Goal: Transaction & Acquisition: Purchase product/service

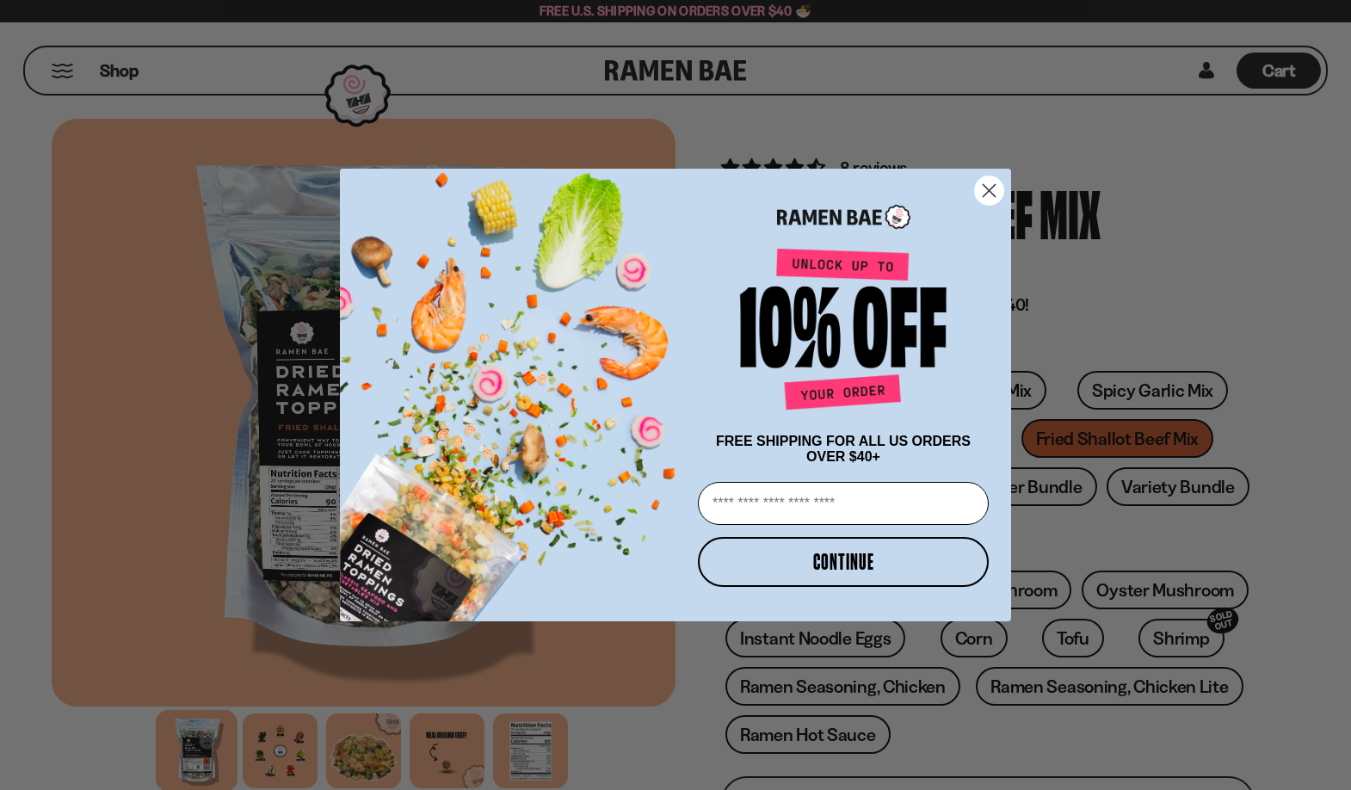
click at [990, 192] on circle "Close dialog" at bounding box center [989, 190] width 28 height 28
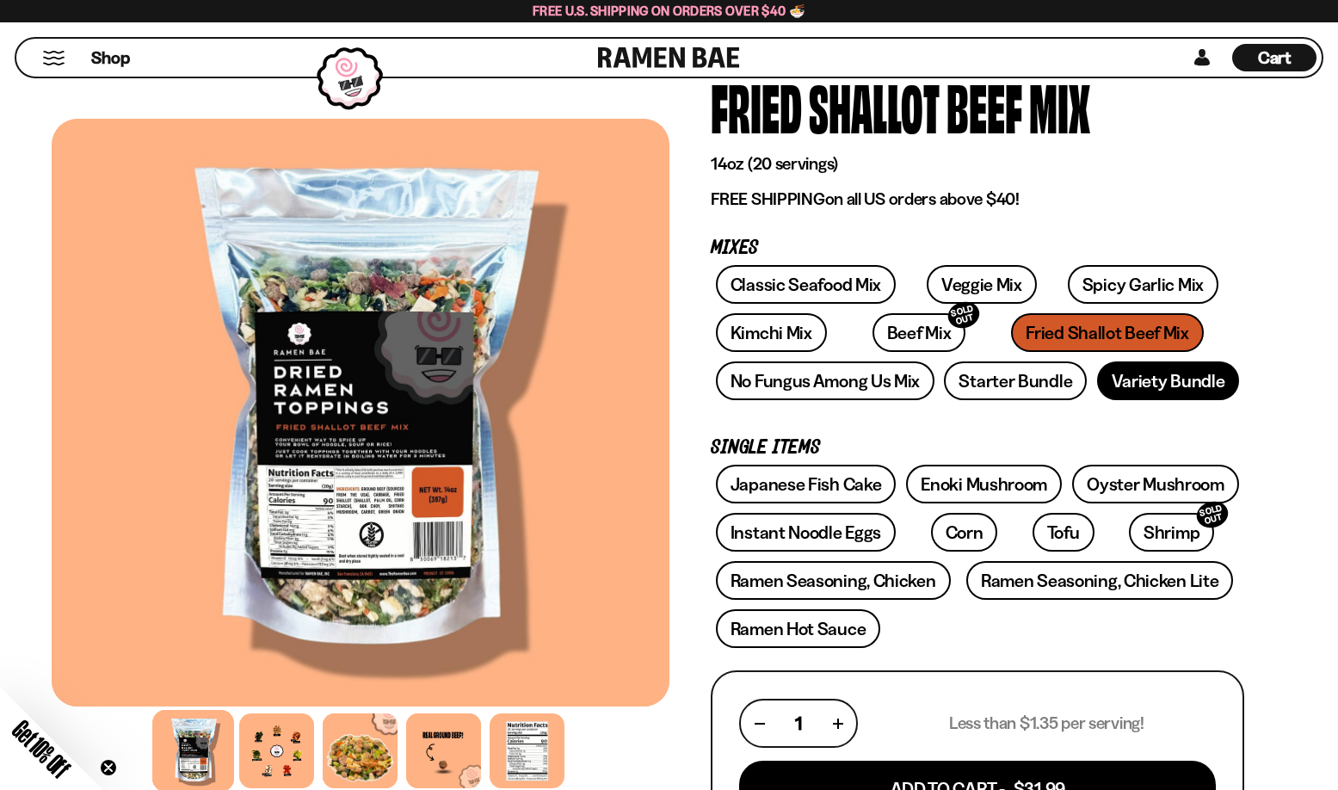
scroll to position [86, 0]
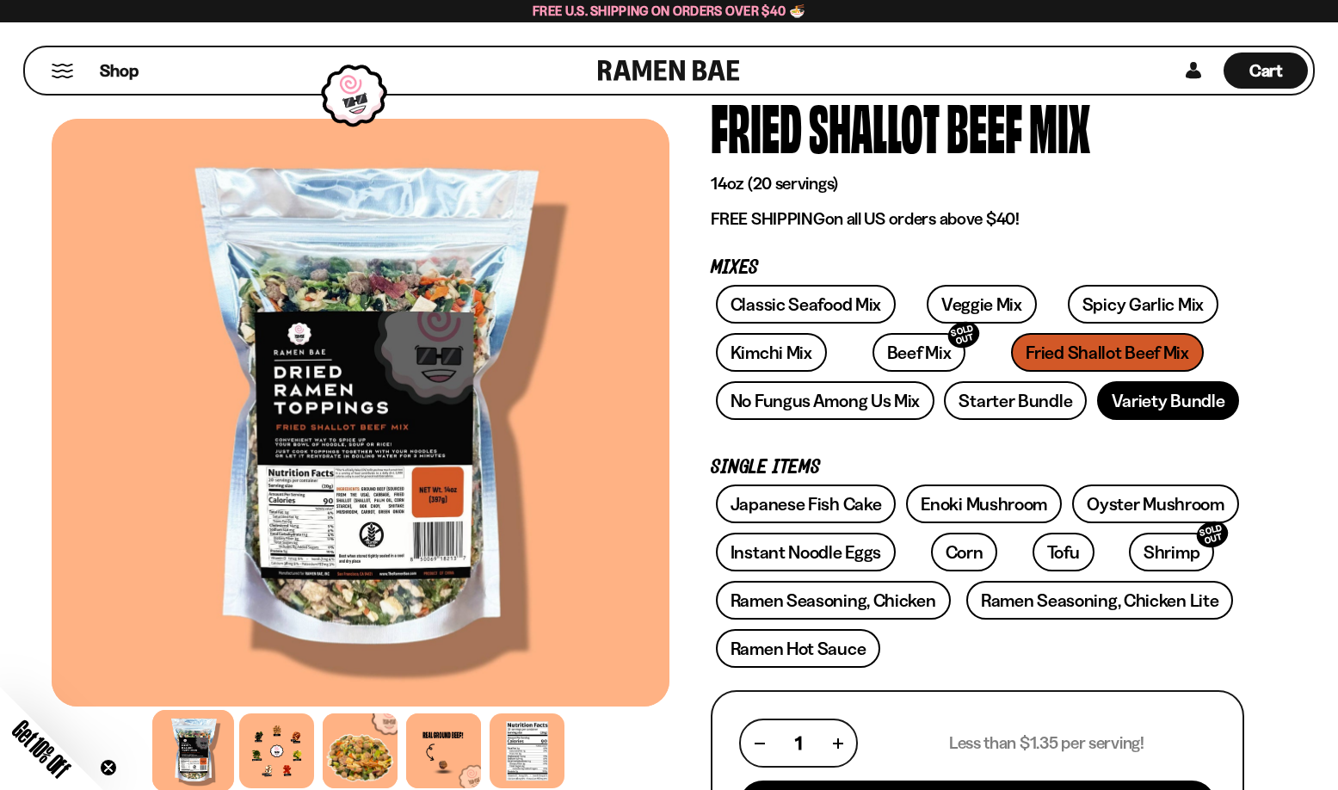
click at [1125, 404] on link "Variety Bundle" at bounding box center [1168, 400] width 143 height 39
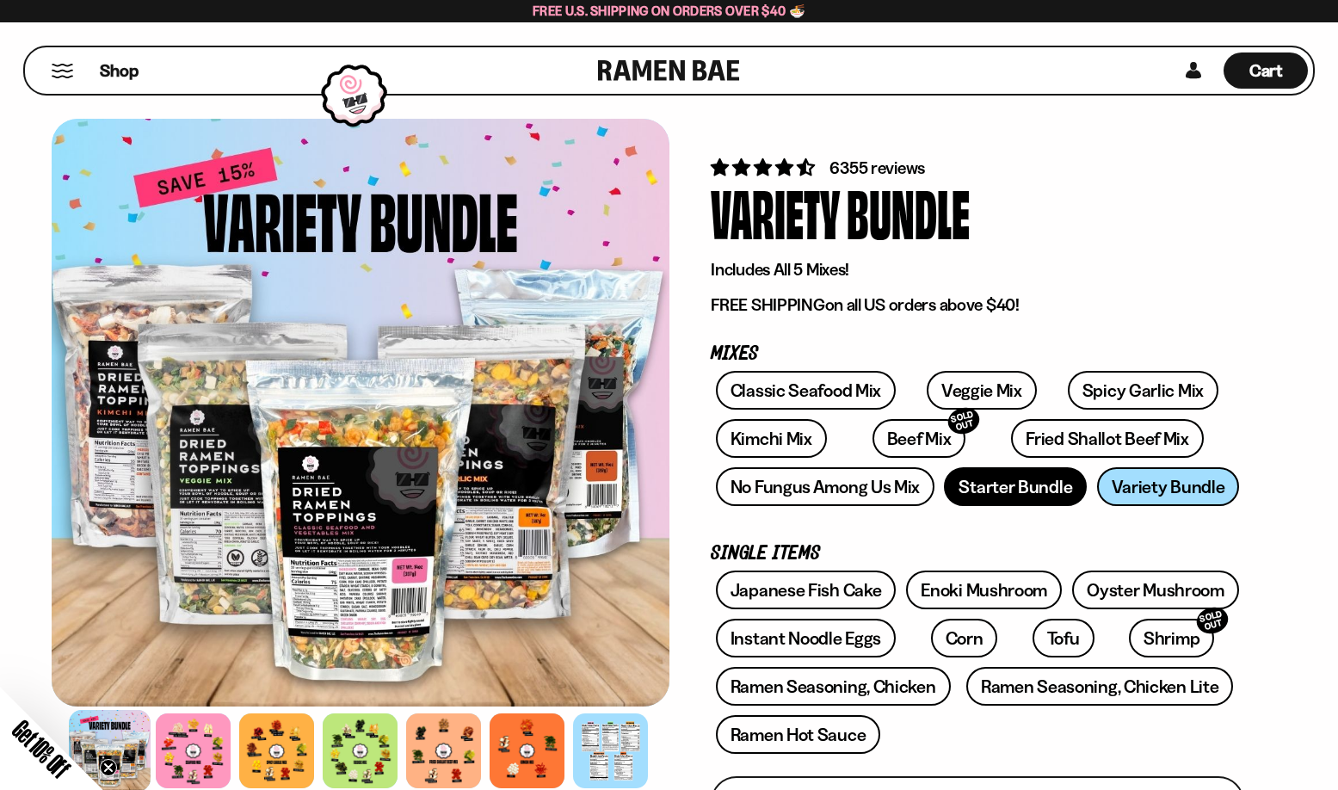
click at [1021, 494] on link "Starter Bundle" at bounding box center [1015, 486] width 143 height 39
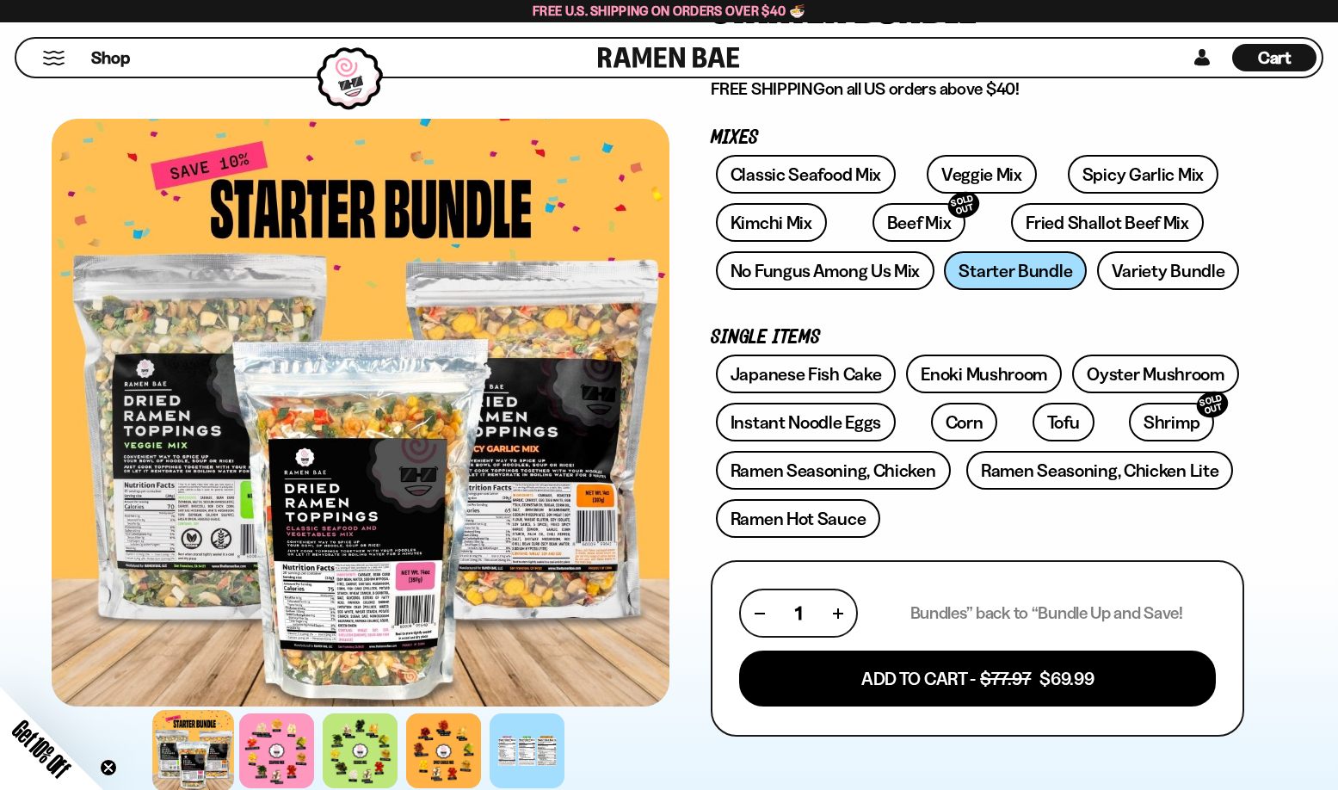
scroll to position [172, 0]
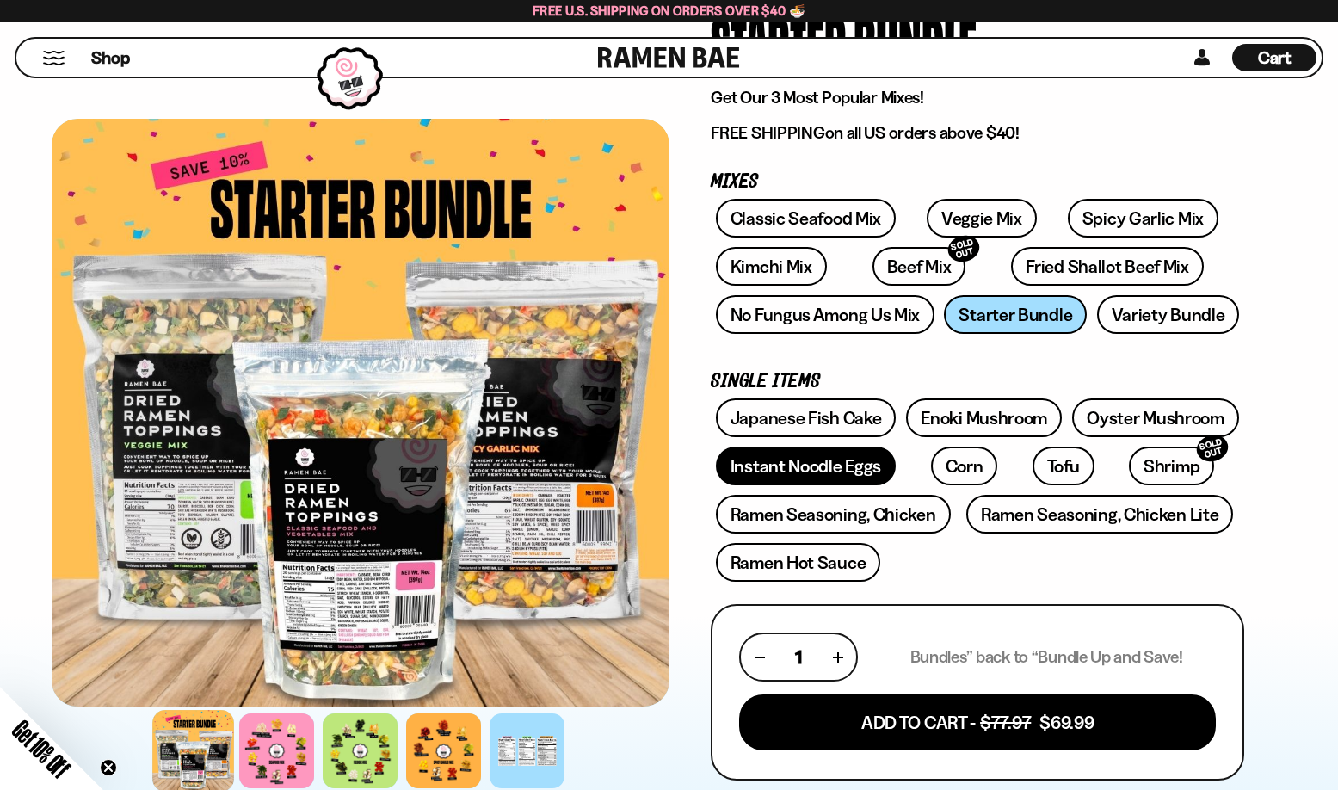
click at [816, 475] on link "Instant Noodle Eggs" at bounding box center [806, 466] width 180 height 39
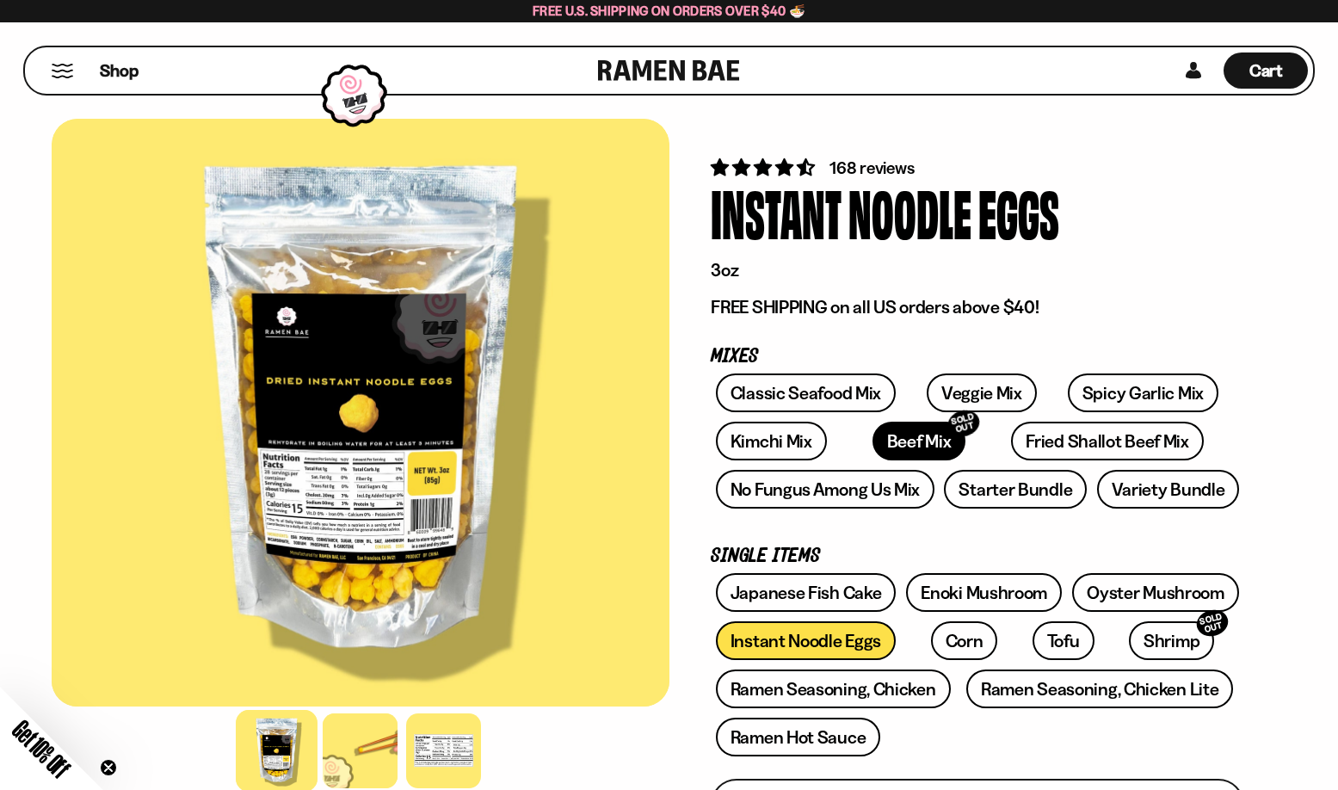
click at [875, 434] on link "Beef Mix SOLD OUT" at bounding box center [919, 441] width 94 height 39
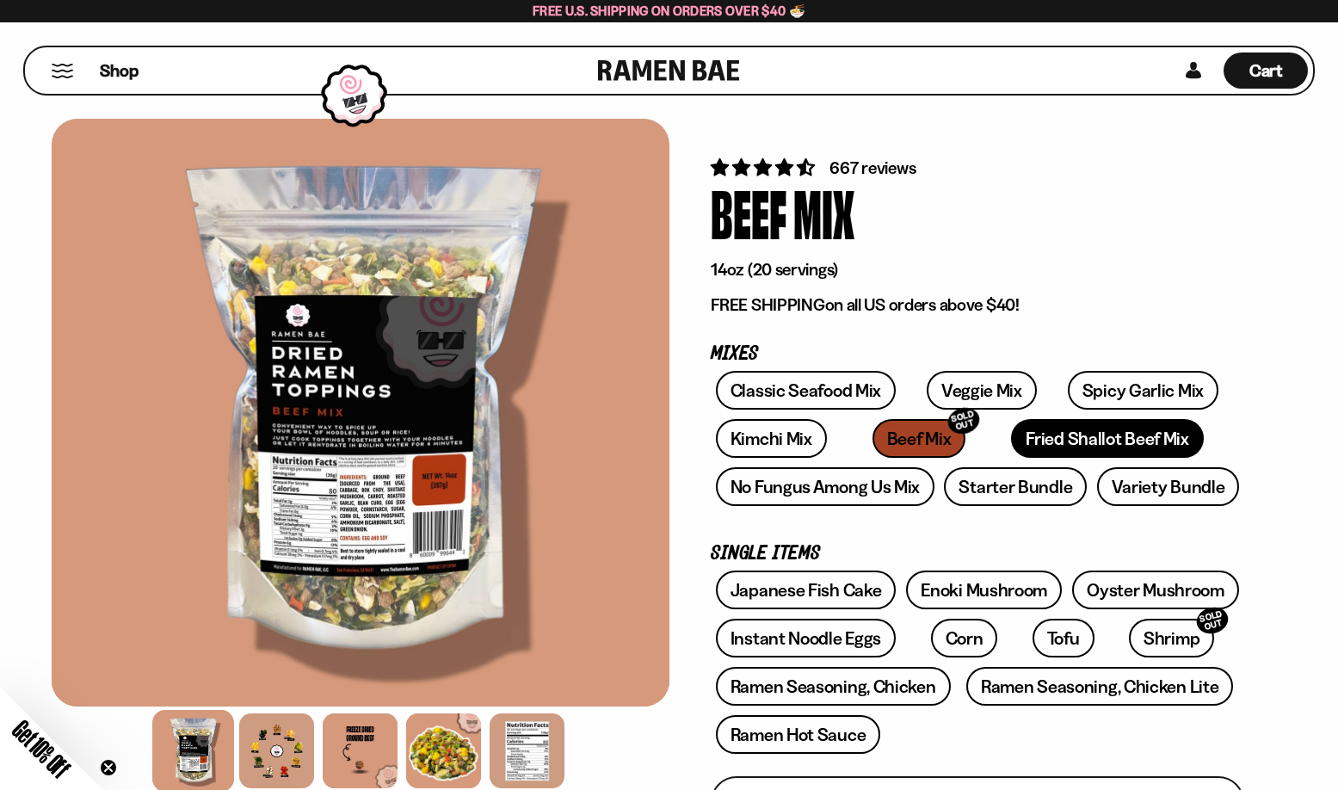
click at [1013, 438] on link "Fried Shallot Beef Mix" at bounding box center [1107, 438] width 192 height 39
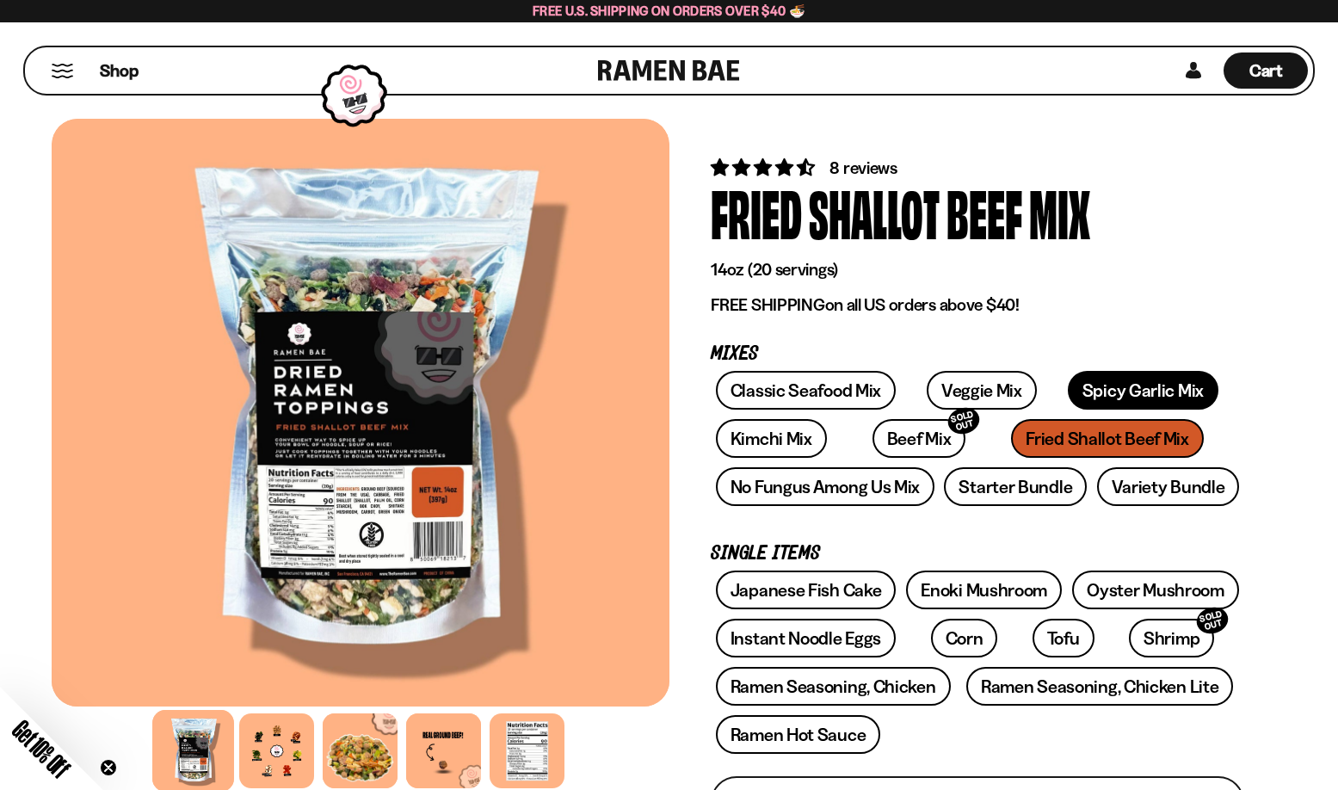
click at [1088, 390] on link "Spicy Garlic Mix" at bounding box center [1143, 390] width 151 height 39
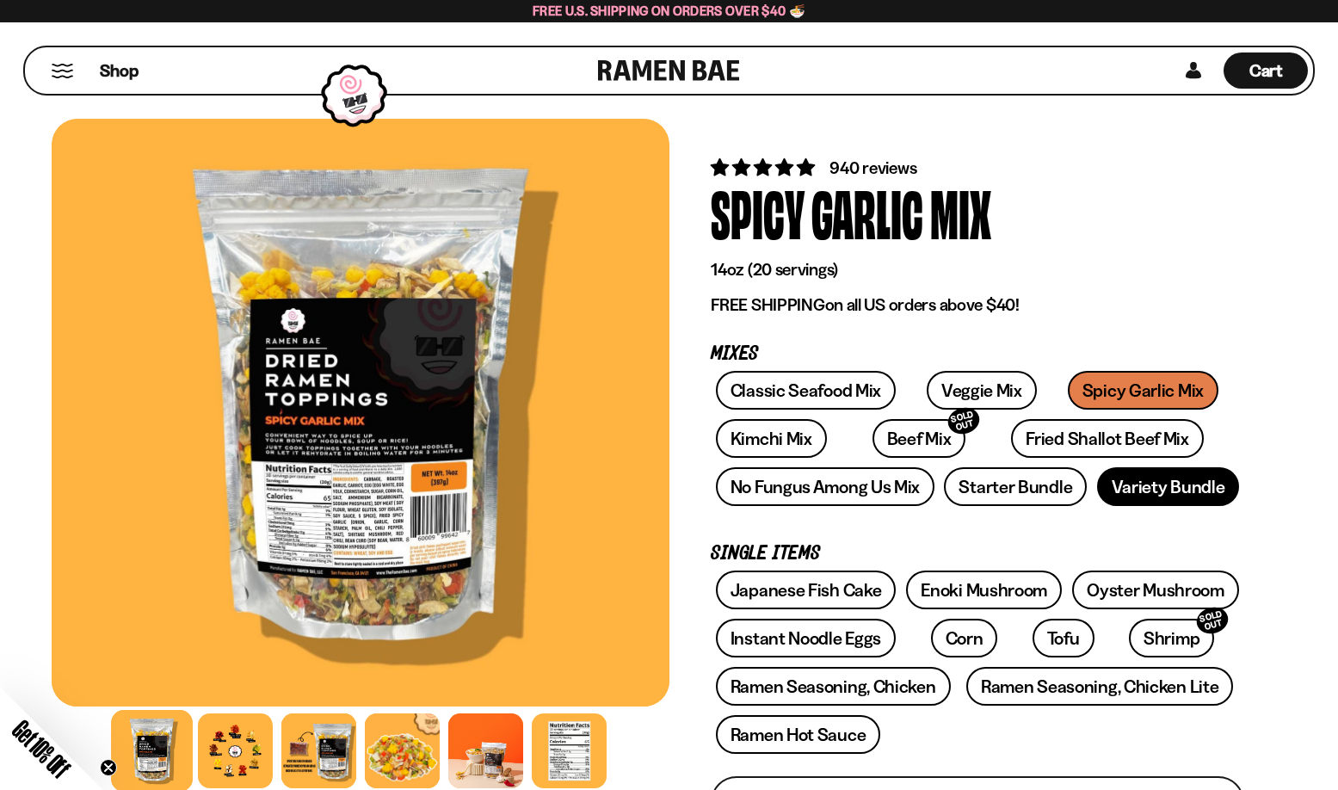
click at [1155, 494] on link "Variety Bundle" at bounding box center [1168, 486] width 143 height 39
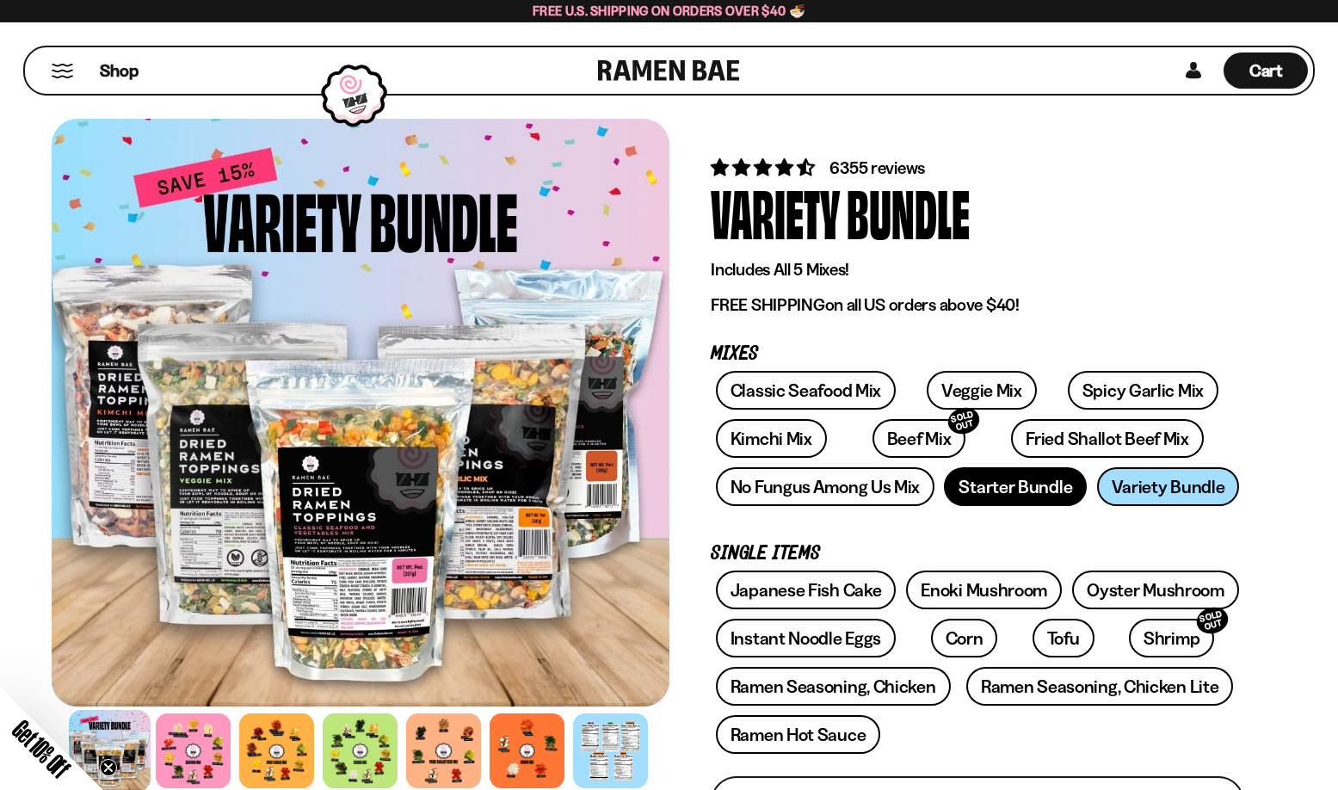
click at [983, 488] on link "Starter Bundle" at bounding box center [1015, 486] width 143 height 39
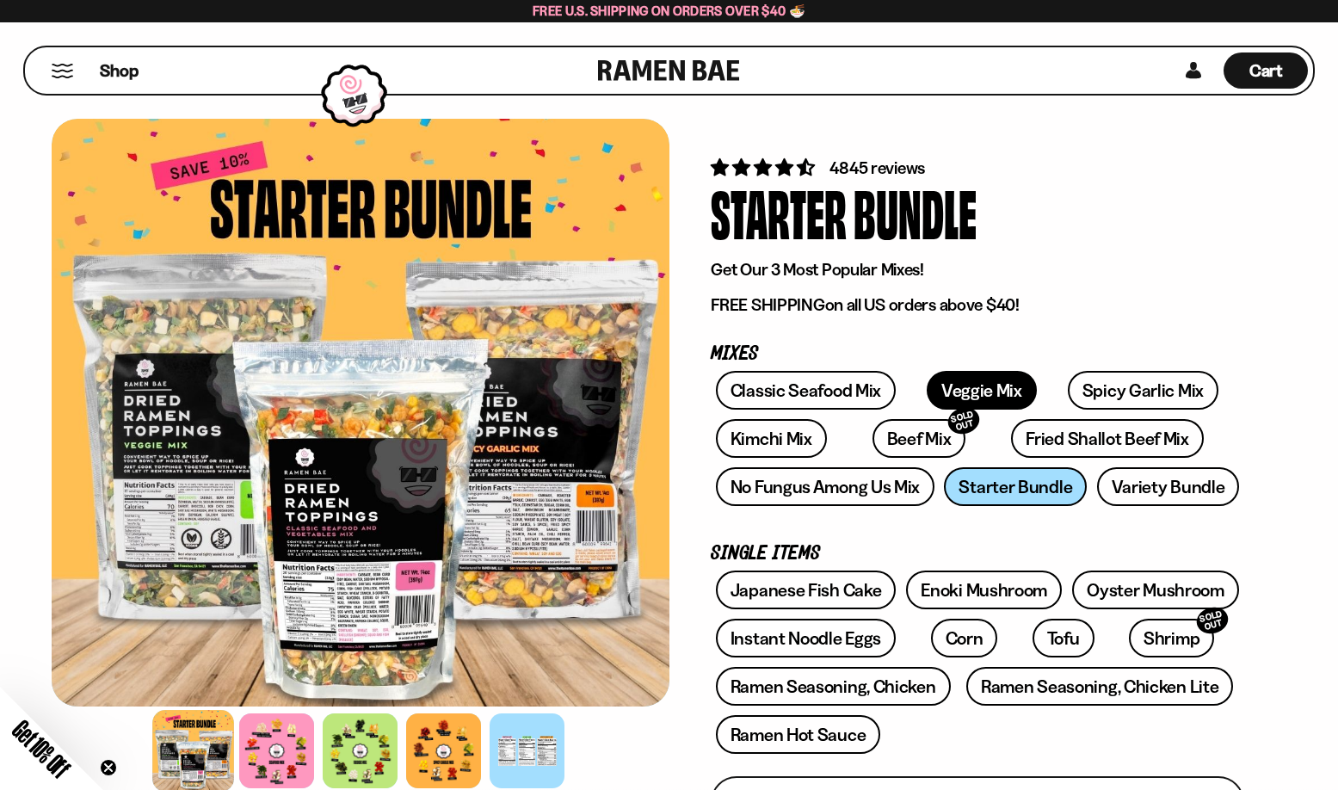
click at [978, 397] on link "Veggie Mix" at bounding box center [982, 390] width 110 height 39
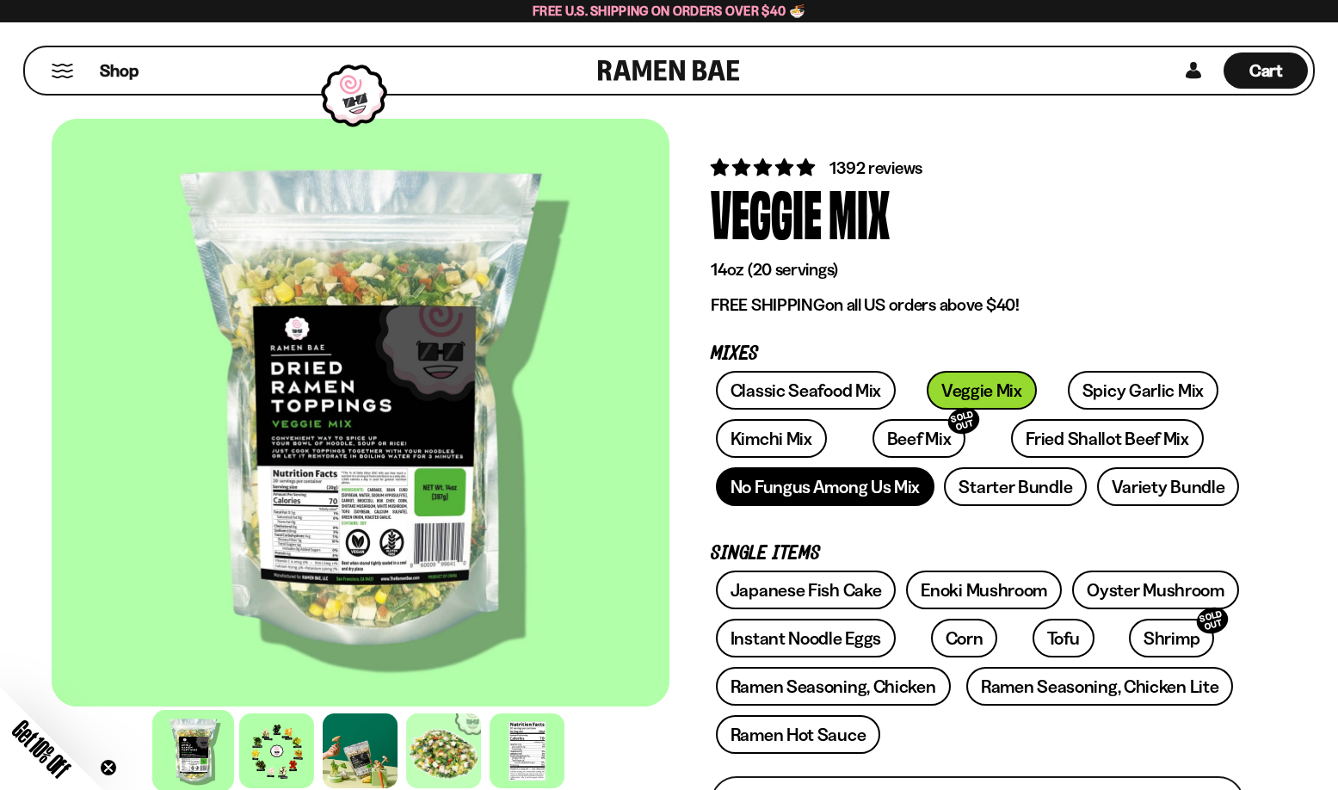
click at [844, 494] on link "No Fungus Among Us Mix" at bounding box center [825, 486] width 219 height 39
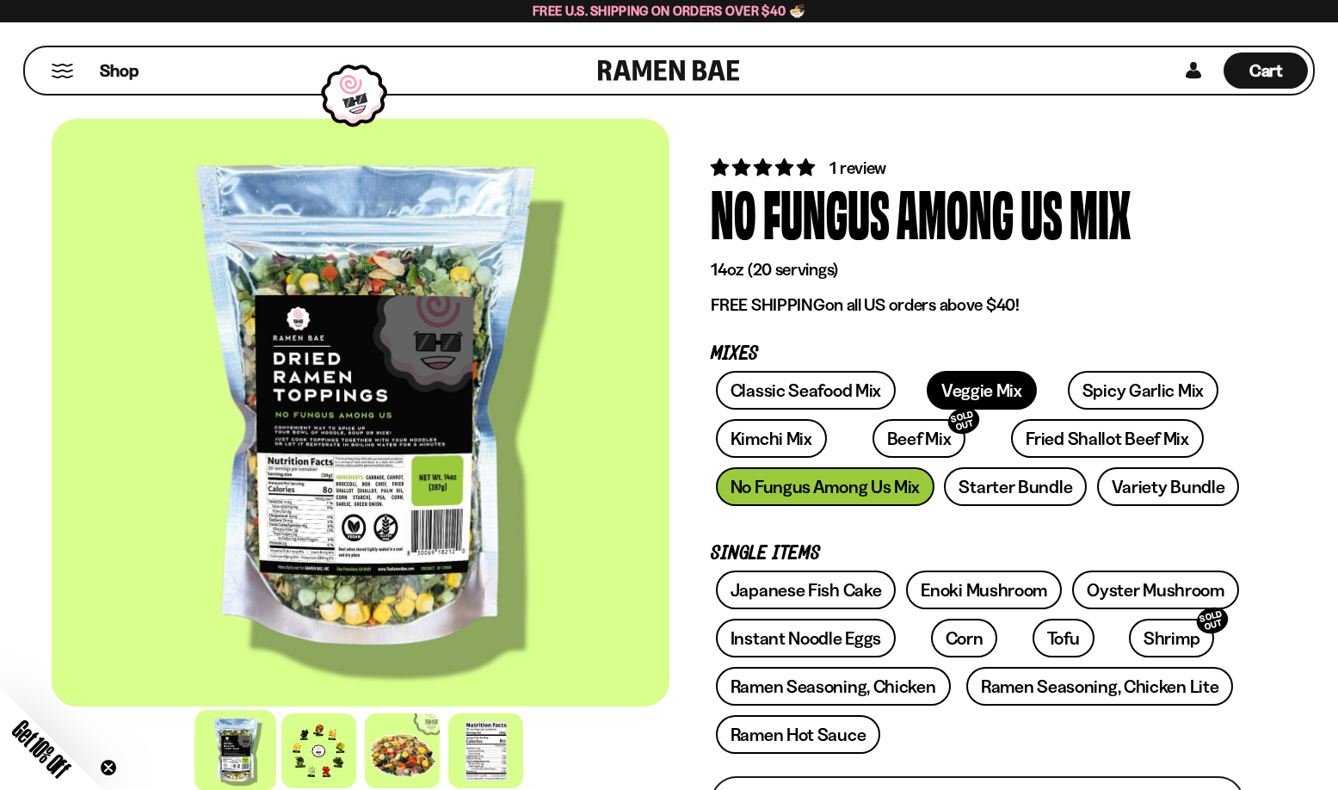
click at [963, 385] on link "Veggie Mix" at bounding box center [982, 390] width 110 height 39
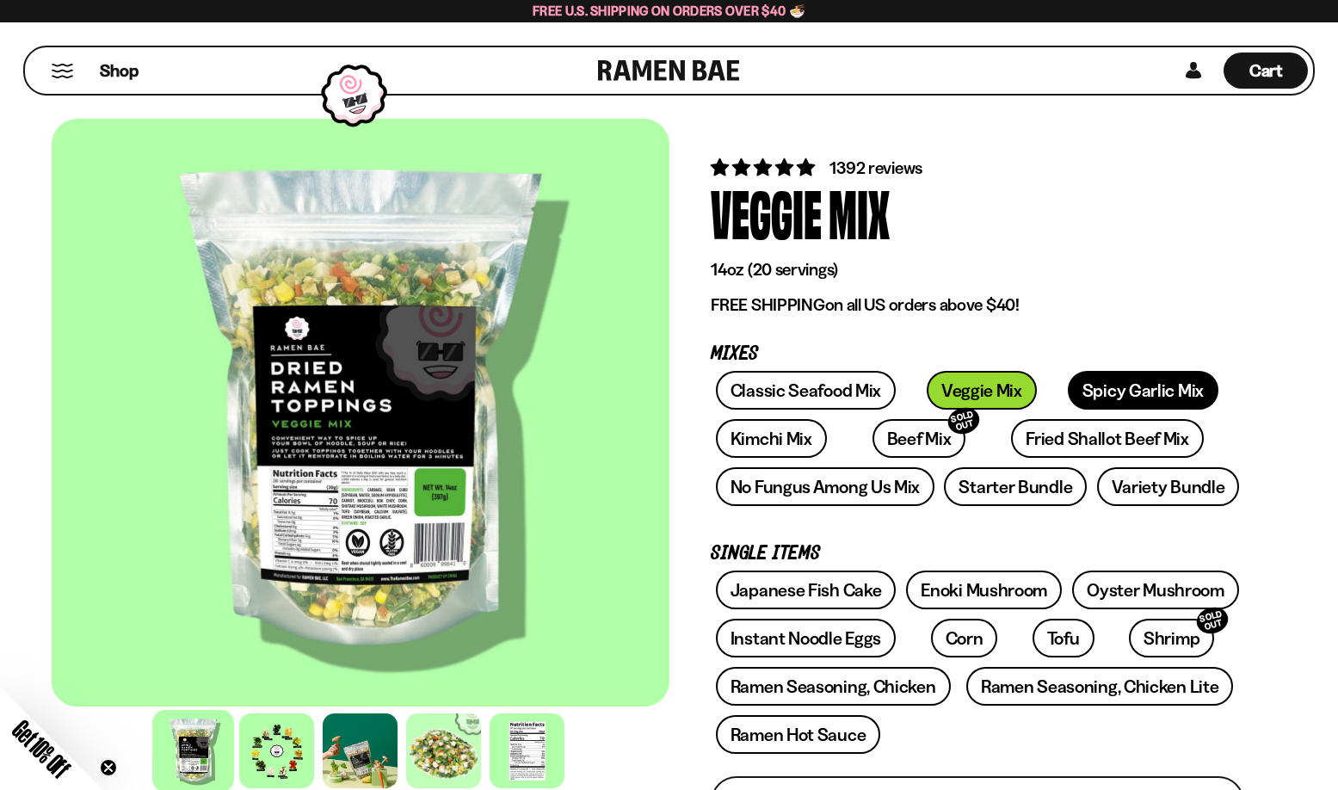
click at [1131, 397] on link "Spicy Garlic Mix" at bounding box center [1143, 390] width 151 height 39
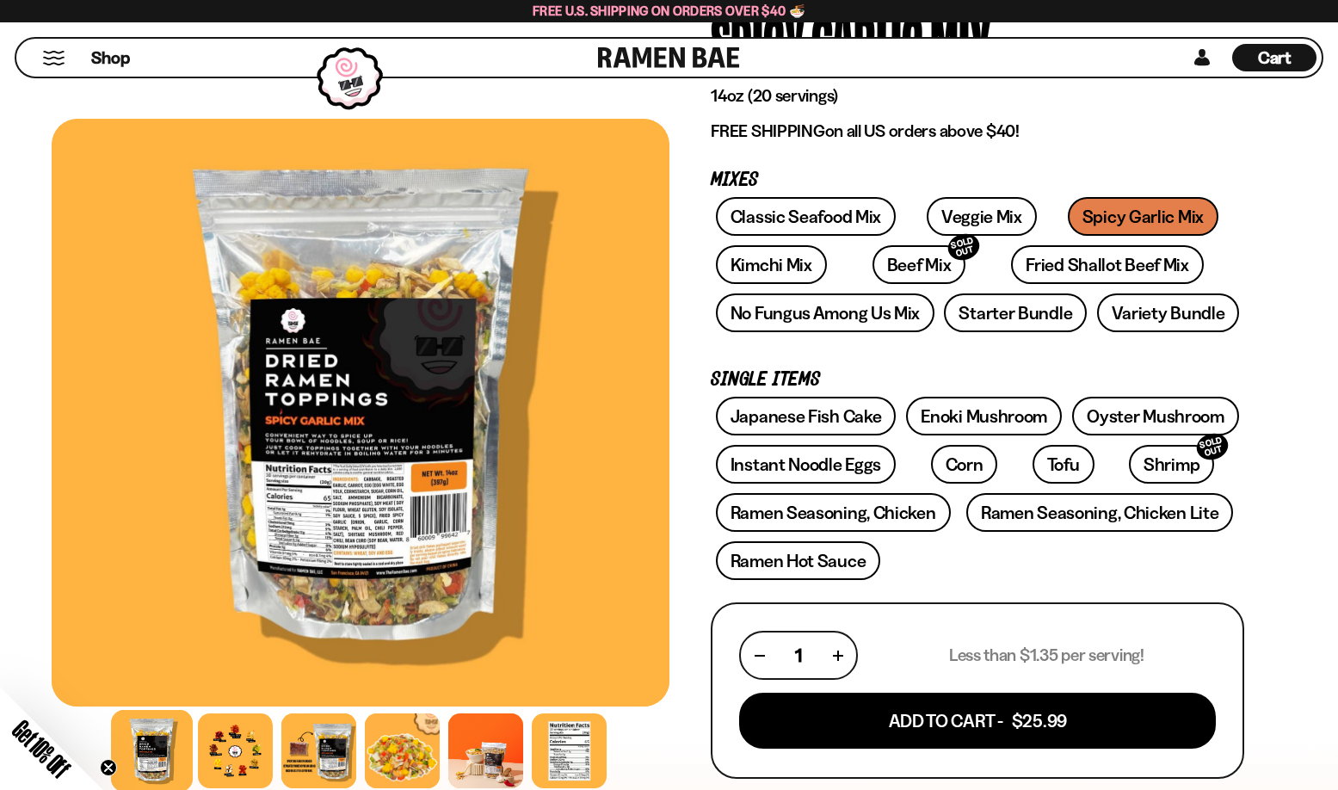
scroll to position [172, 0]
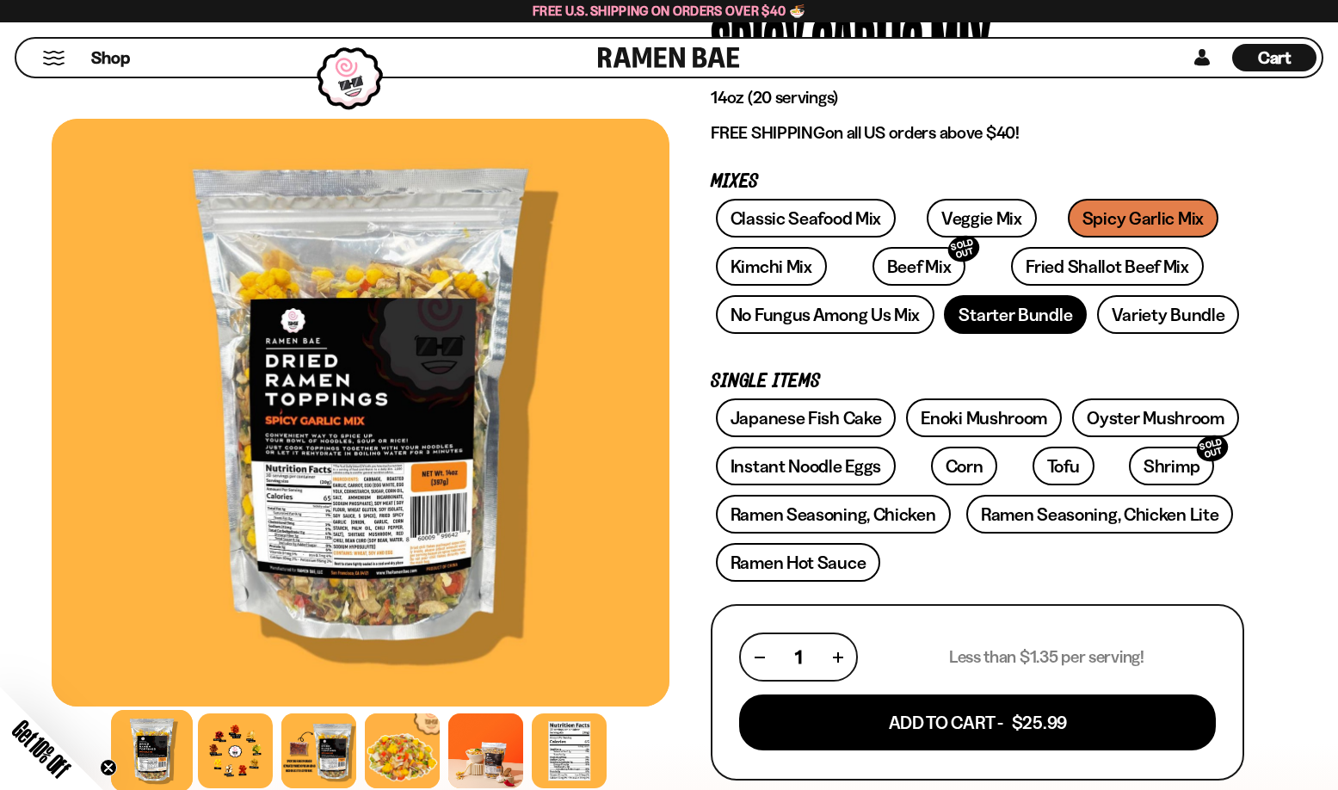
click at [1008, 316] on link "Starter Bundle" at bounding box center [1015, 314] width 143 height 39
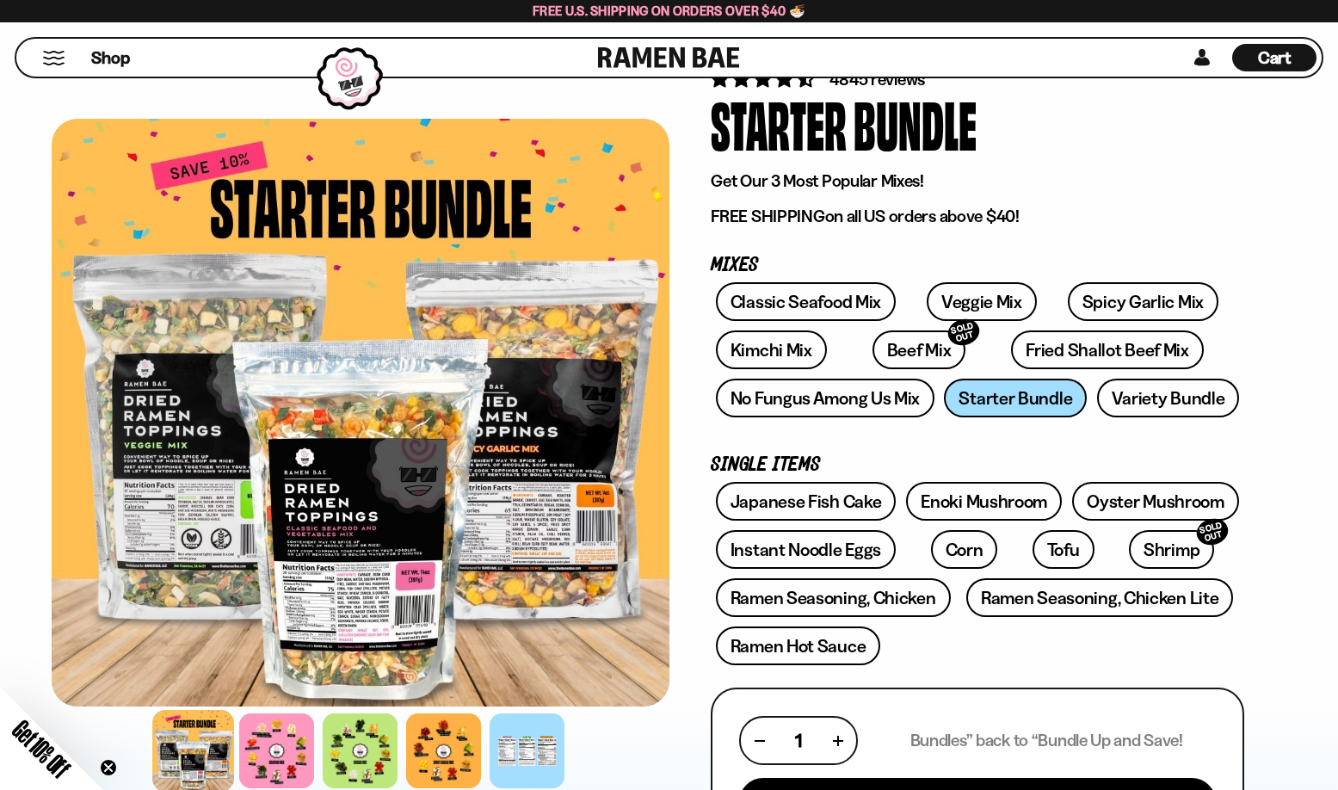
scroll to position [86, 0]
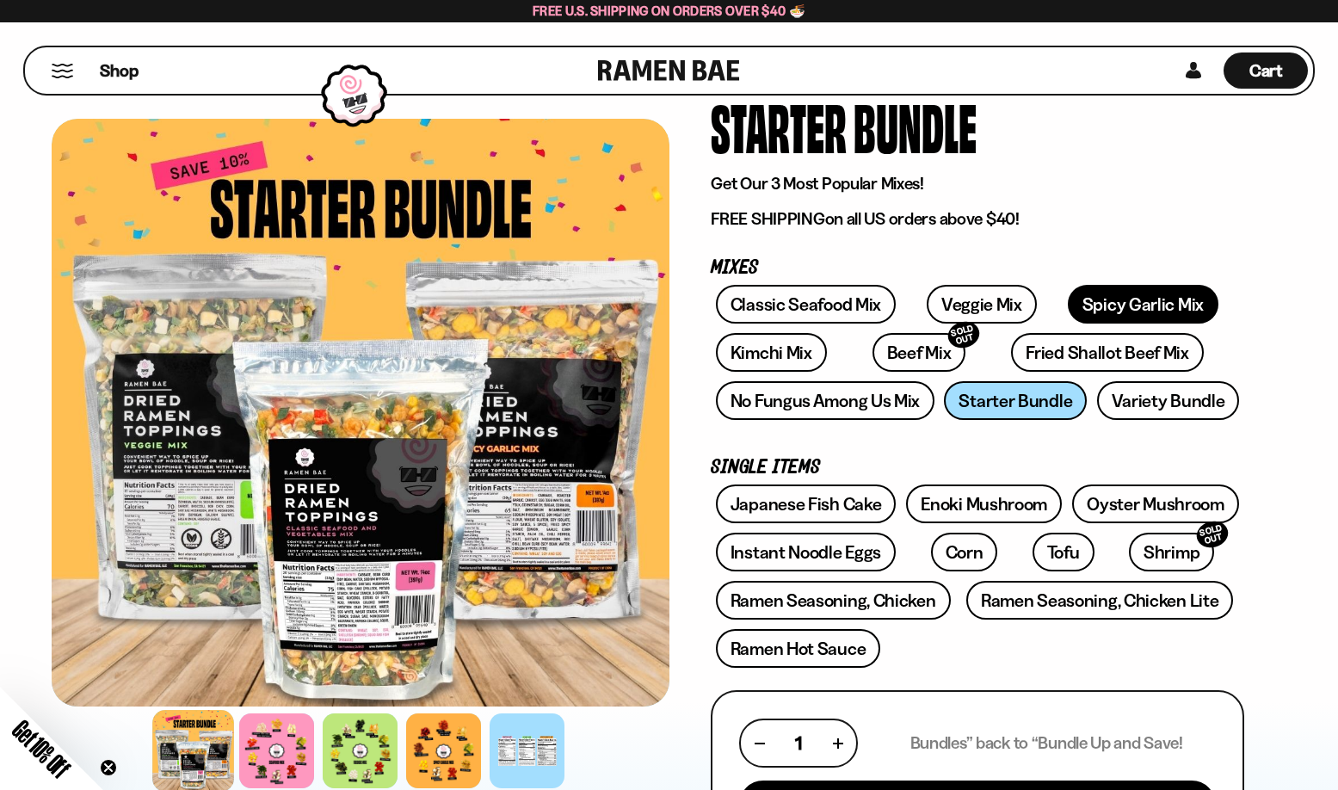
click at [1068, 309] on link "Spicy Garlic Mix" at bounding box center [1143, 304] width 151 height 39
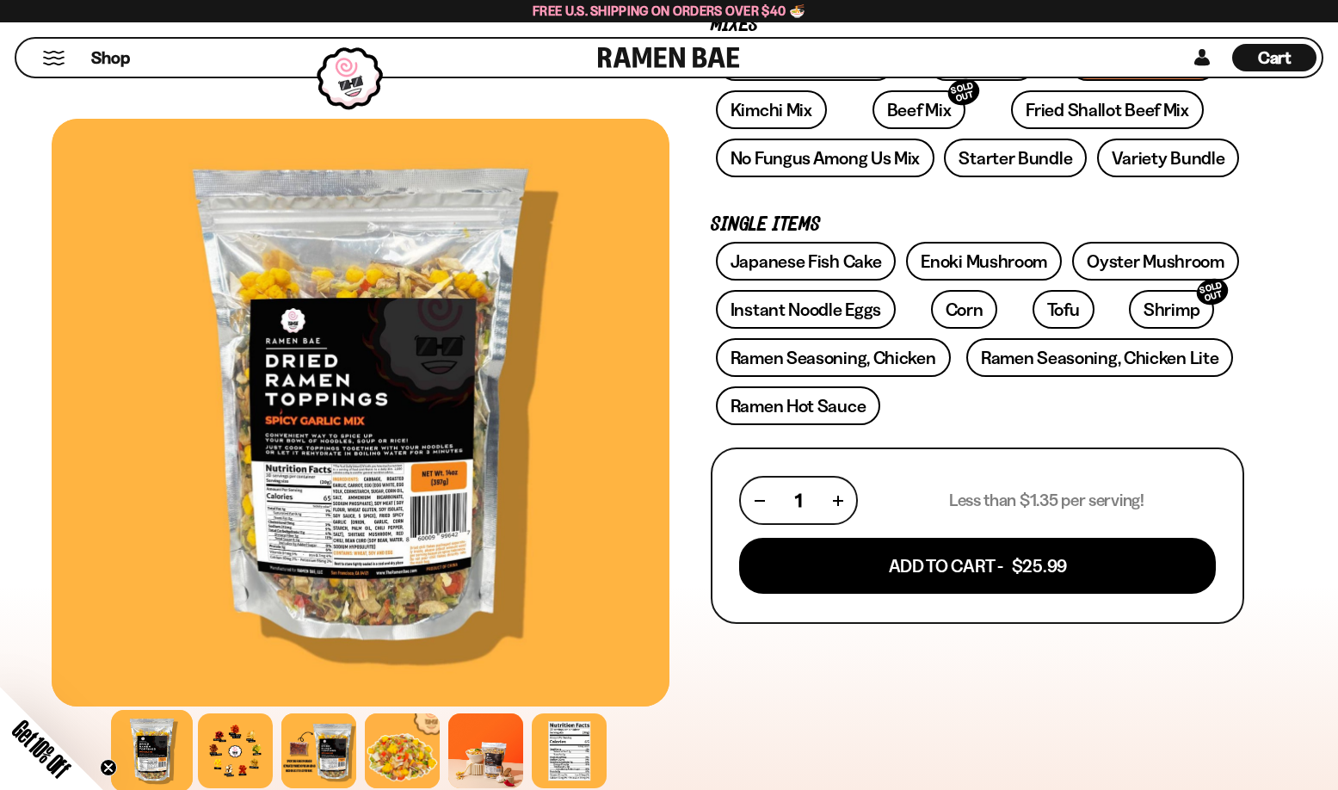
scroll to position [344, 0]
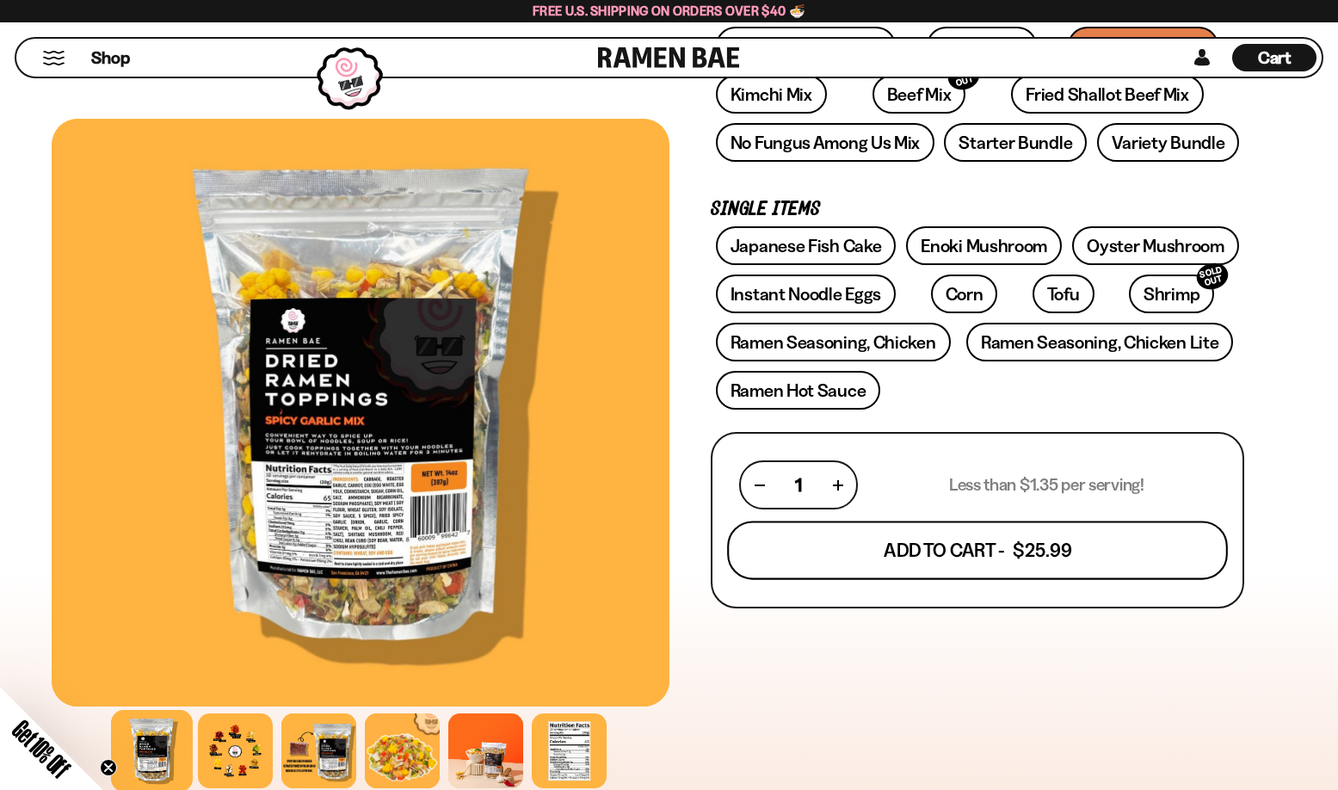
click at [976, 555] on button "Add To Cart - $25.99" at bounding box center [977, 550] width 501 height 59
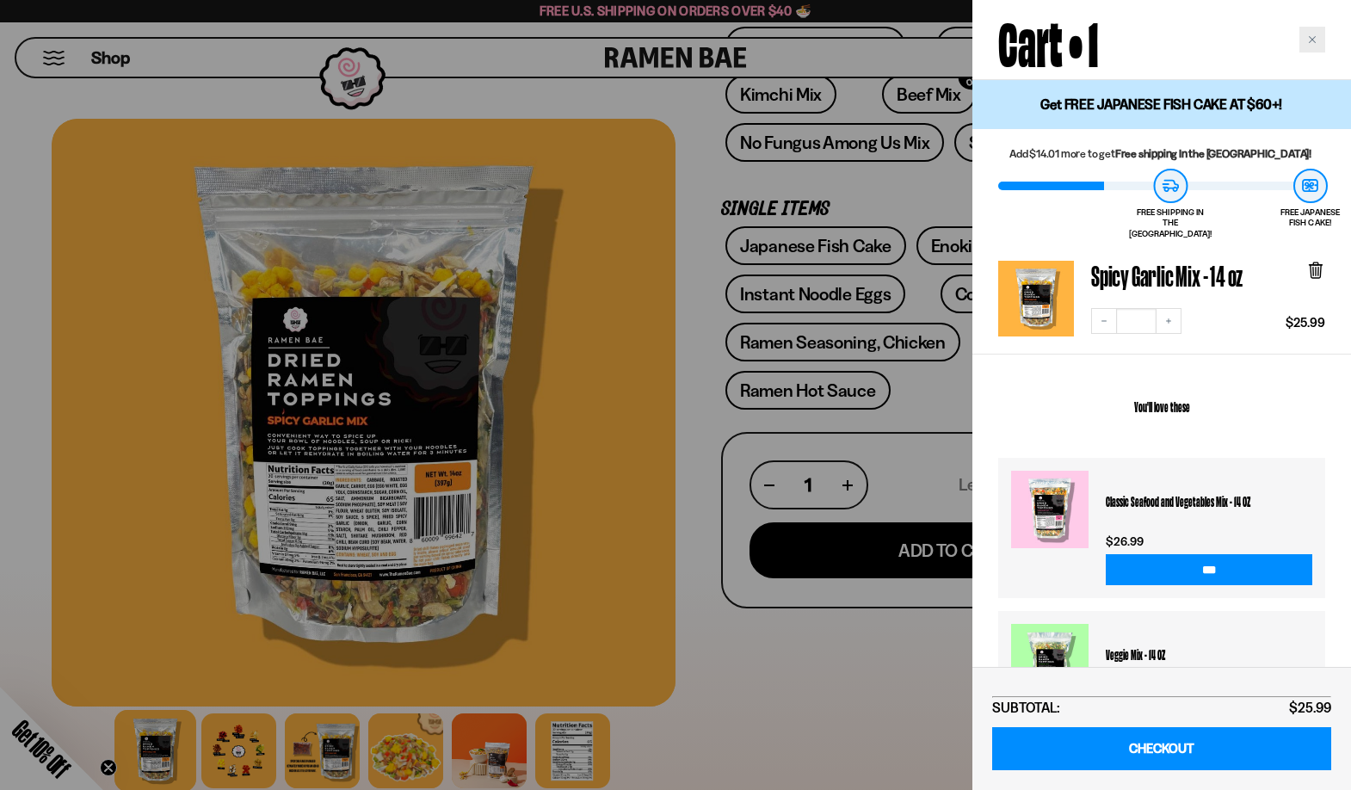
click at [1305, 40] on div "Close cart" at bounding box center [1312, 40] width 26 height 26
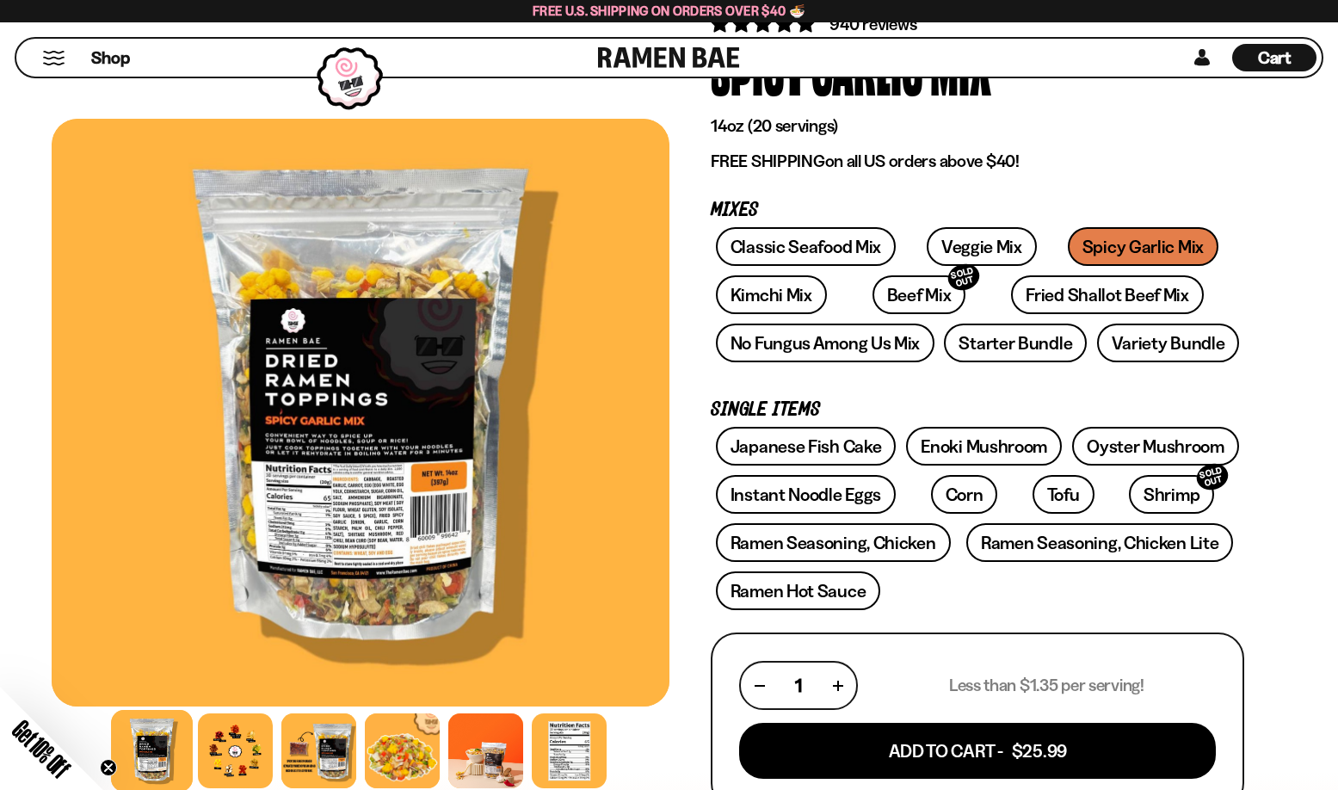
scroll to position [86, 0]
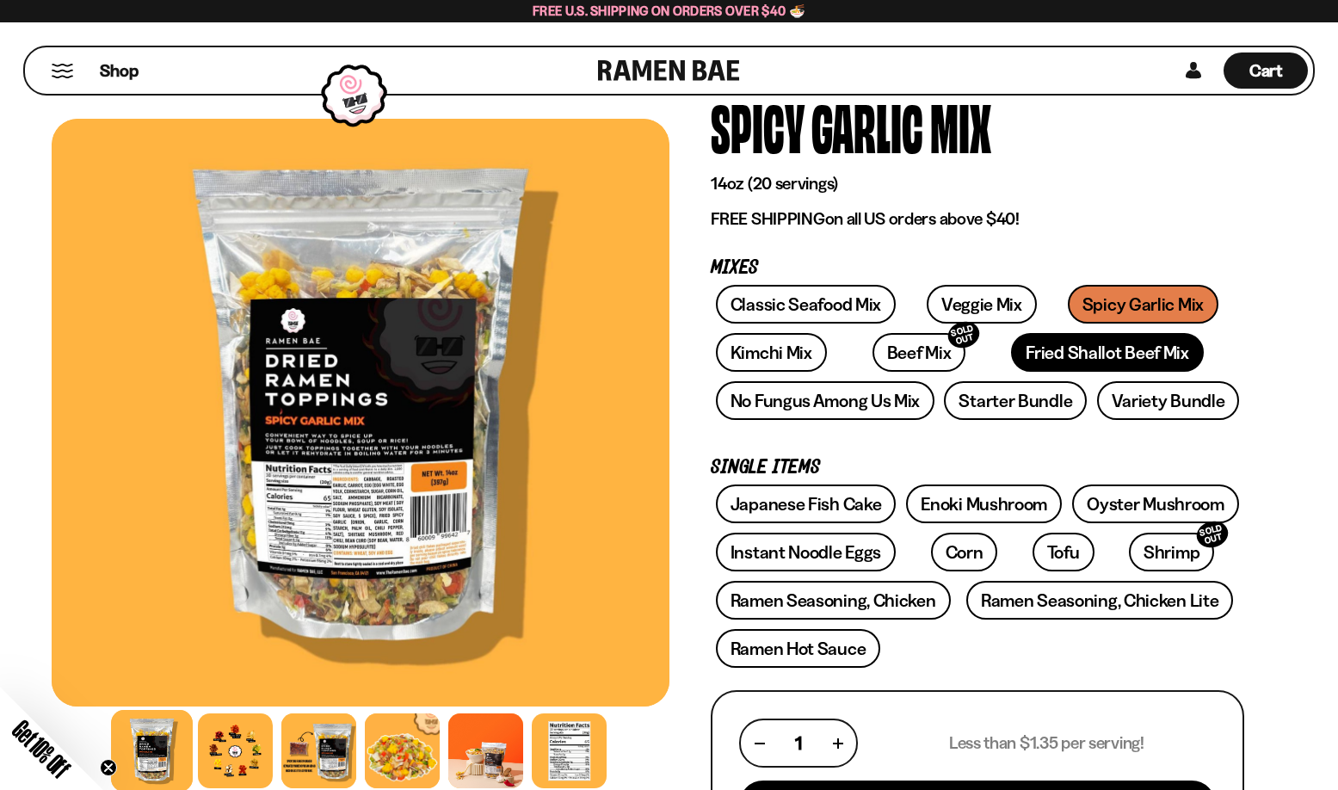
click at [1044, 356] on link "Fried Shallot Beef Mix" at bounding box center [1107, 352] width 192 height 39
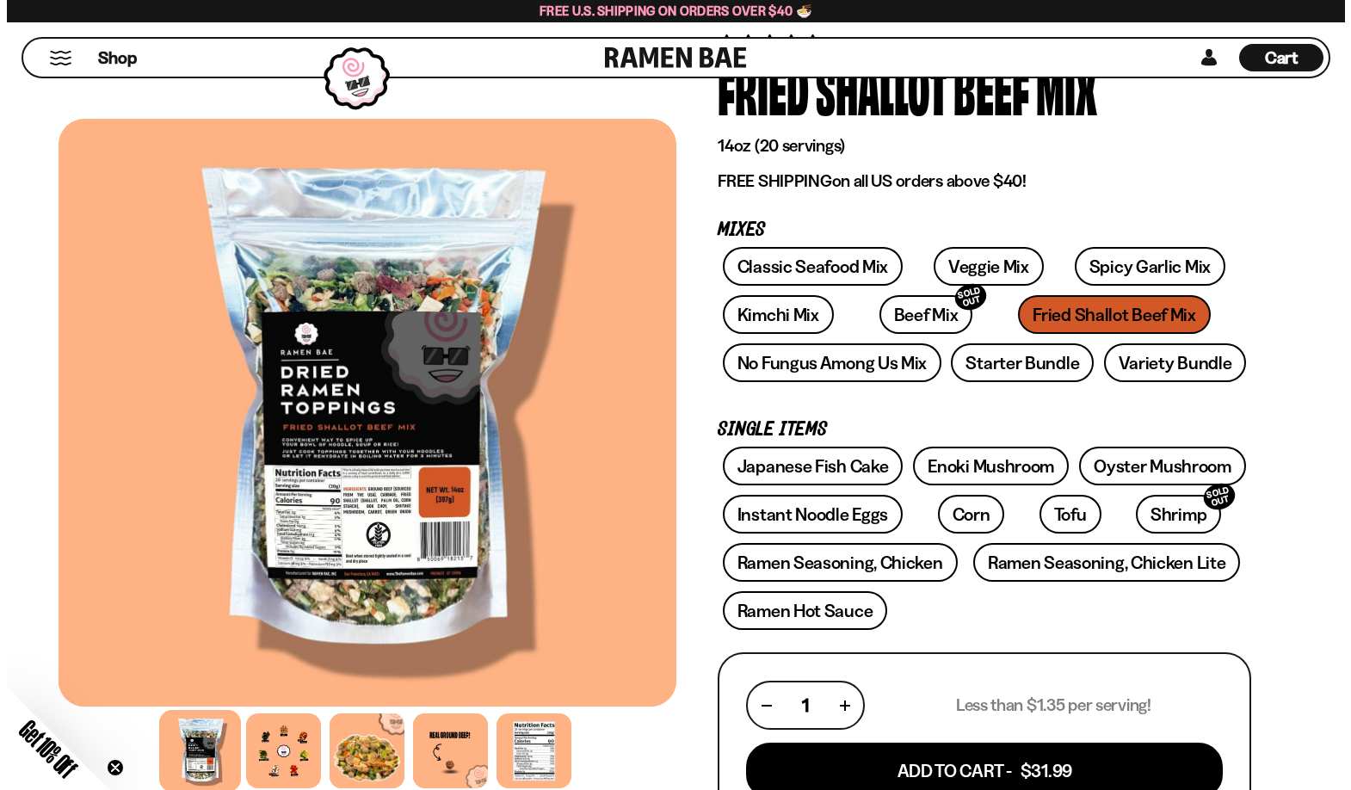
scroll to position [172, 0]
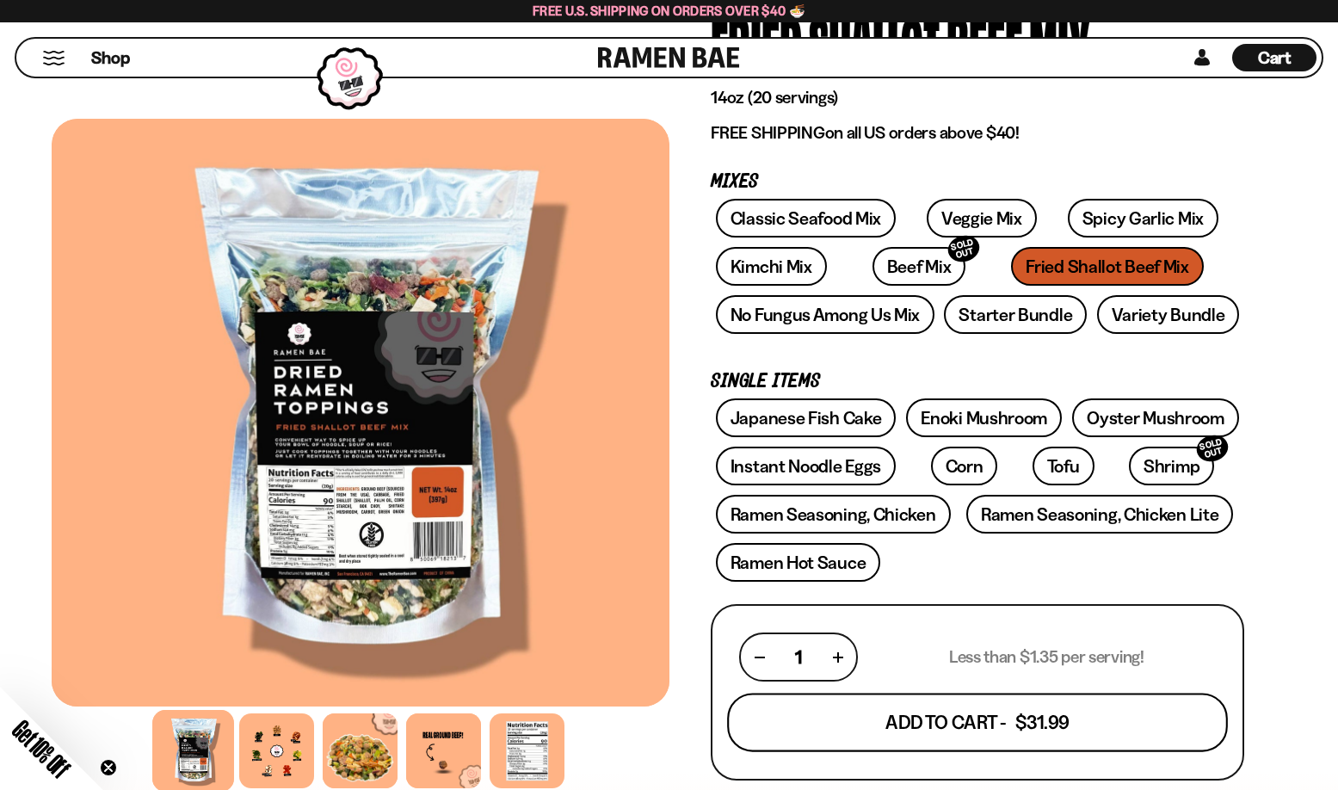
click at [921, 737] on button "Add To Cart - $31.99" at bounding box center [977, 722] width 501 height 59
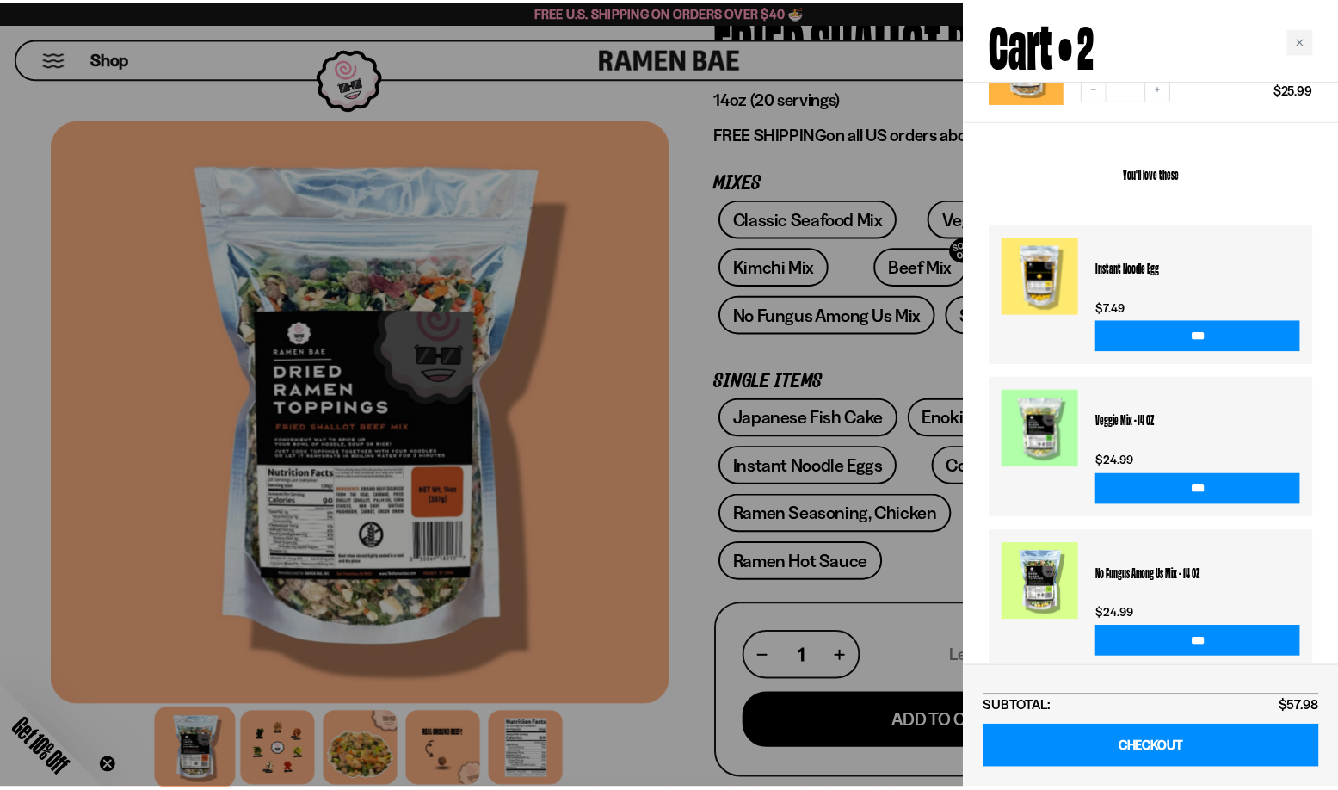
scroll to position [348, 0]
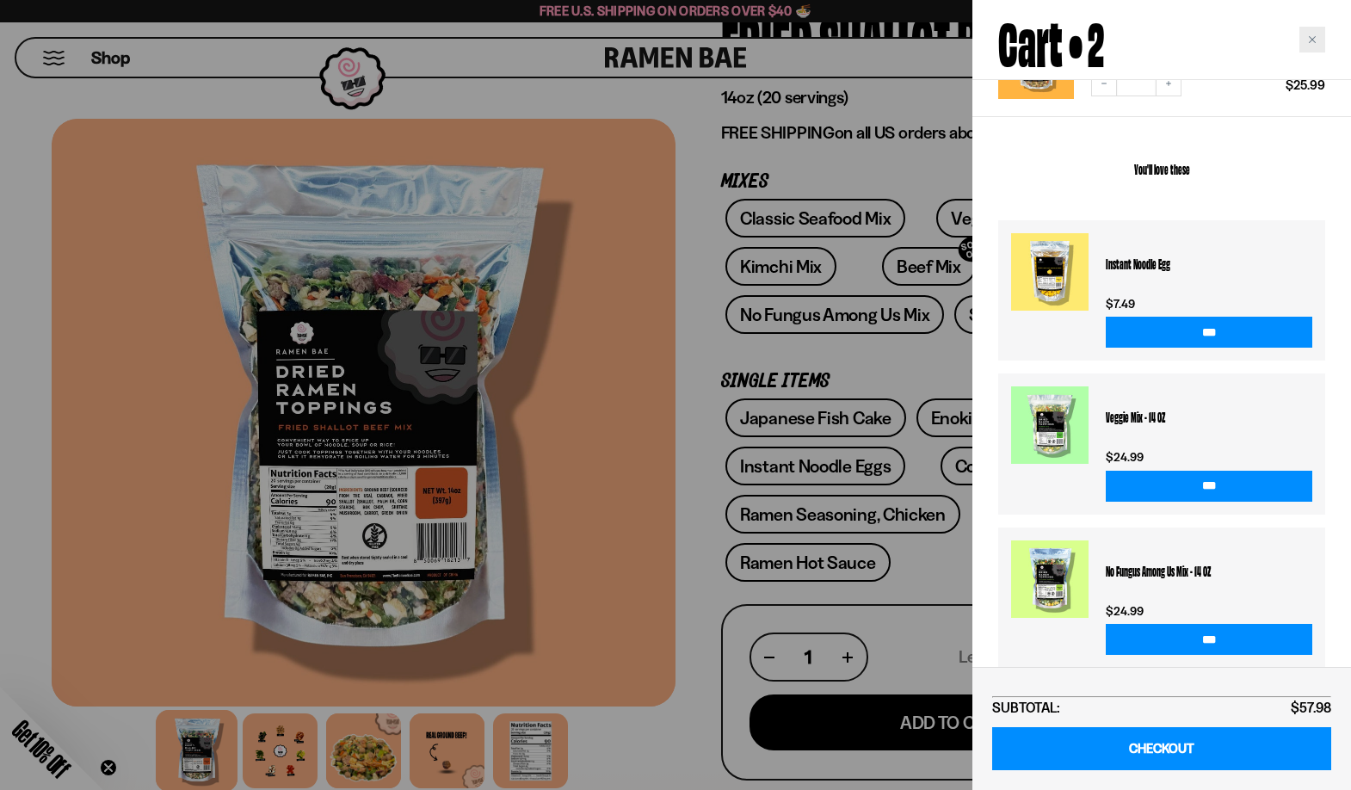
click at [1312, 47] on div "Close cart" at bounding box center [1312, 40] width 26 height 26
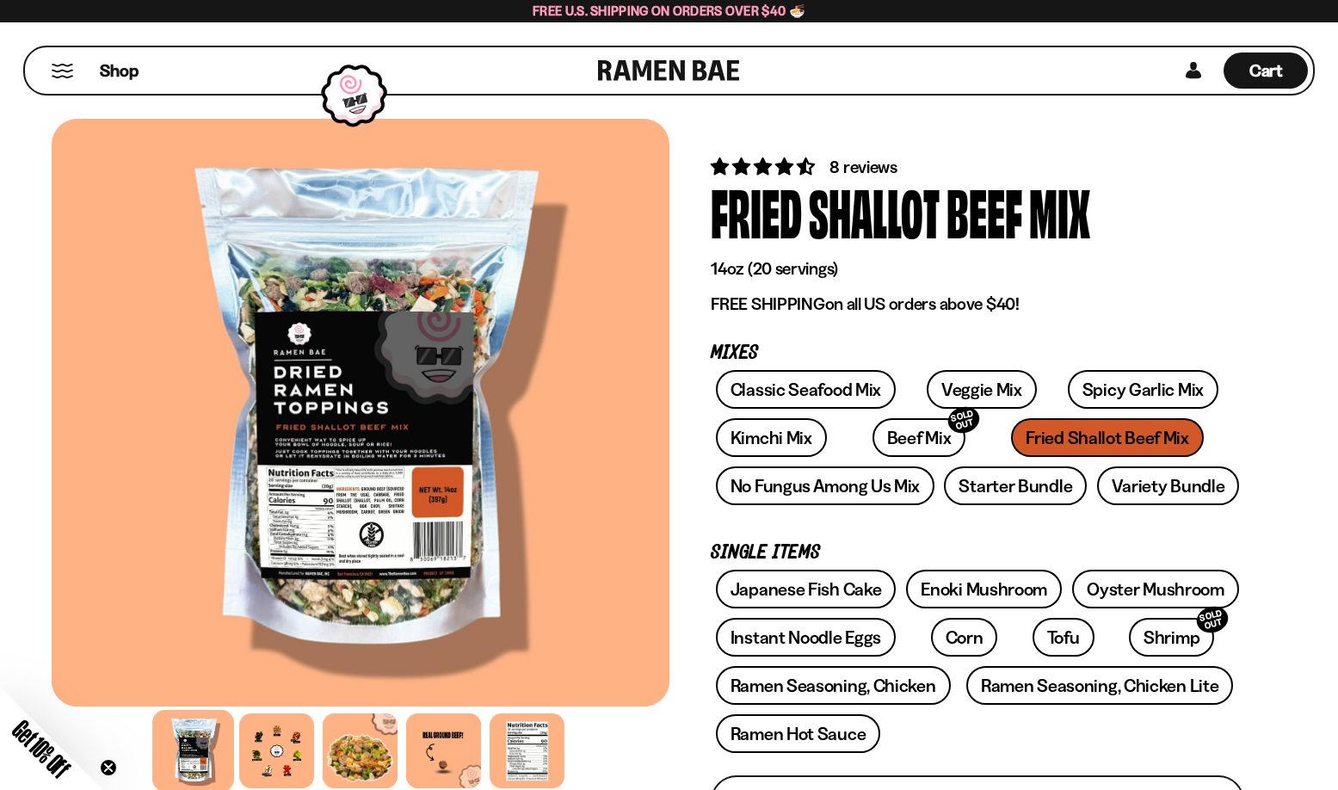
scroll to position [0, 0]
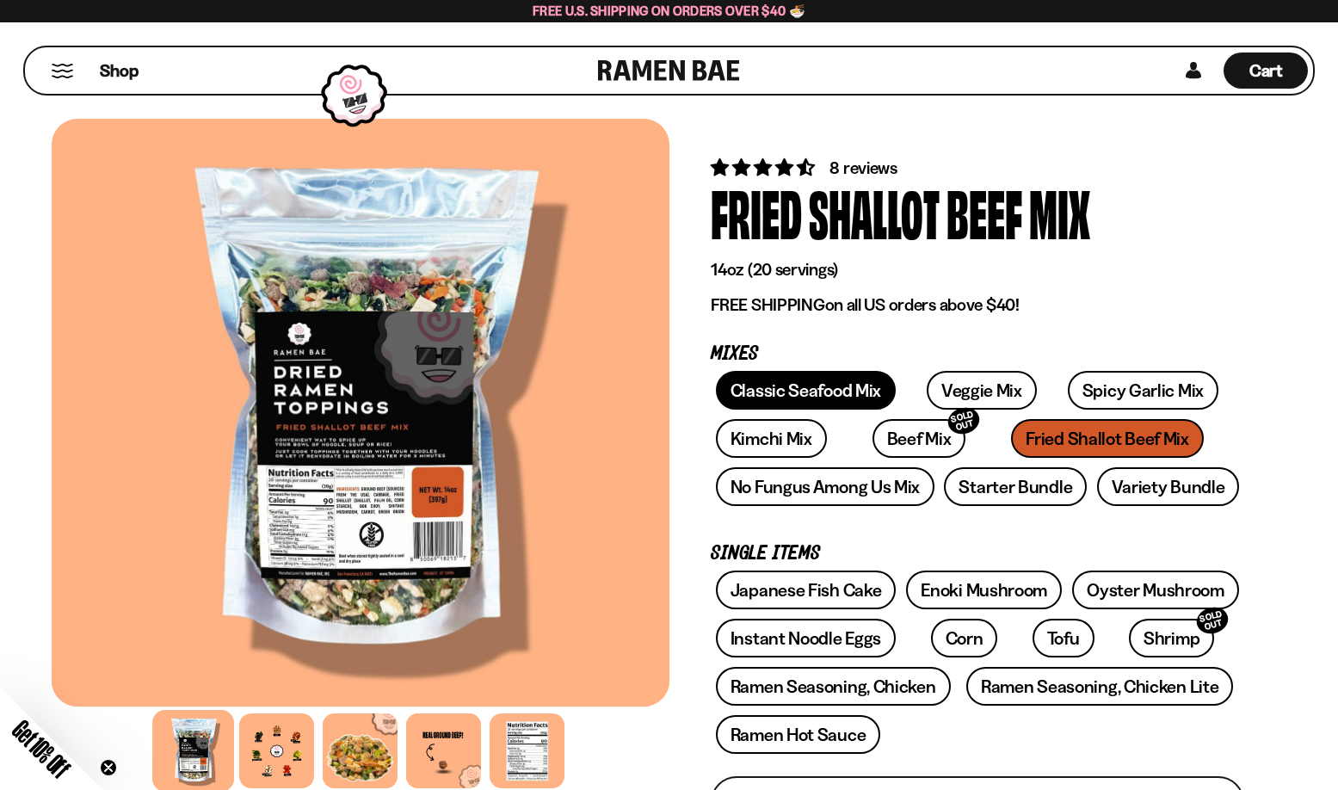
click at [825, 393] on link "Classic Seafood Mix" at bounding box center [806, 390] width 180 height 39
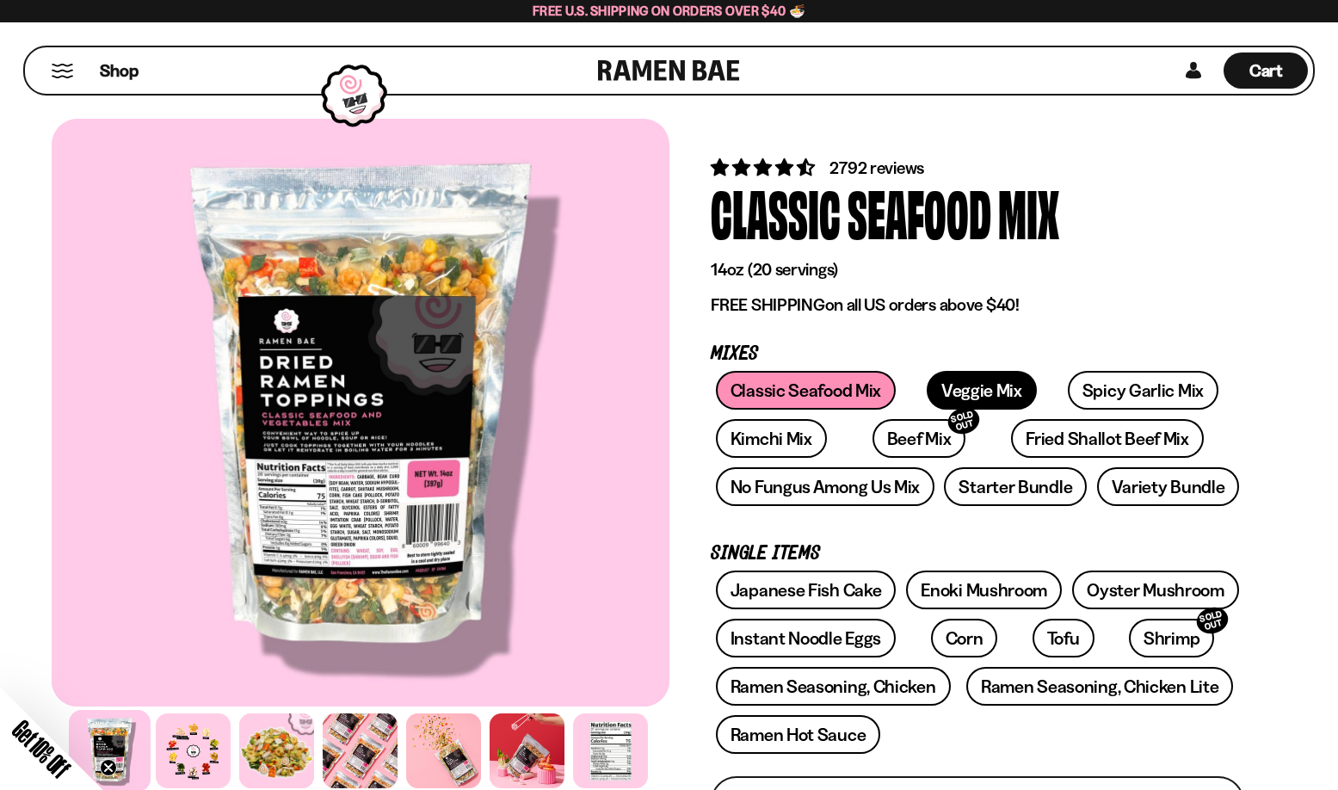
click at [955, 382] on link "Veggie Mix" at bounding box center [982, 390] width 110 height 39
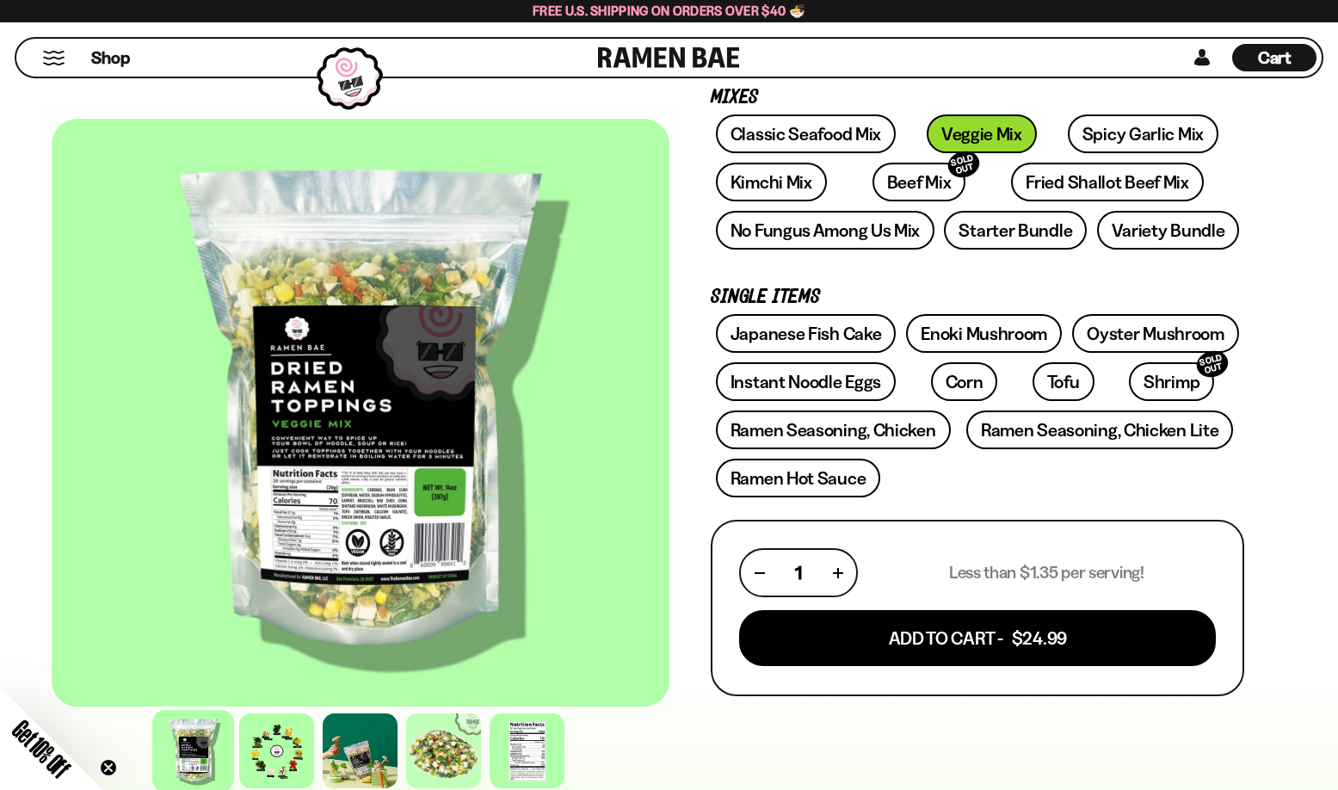
scroll to position [258, 0]
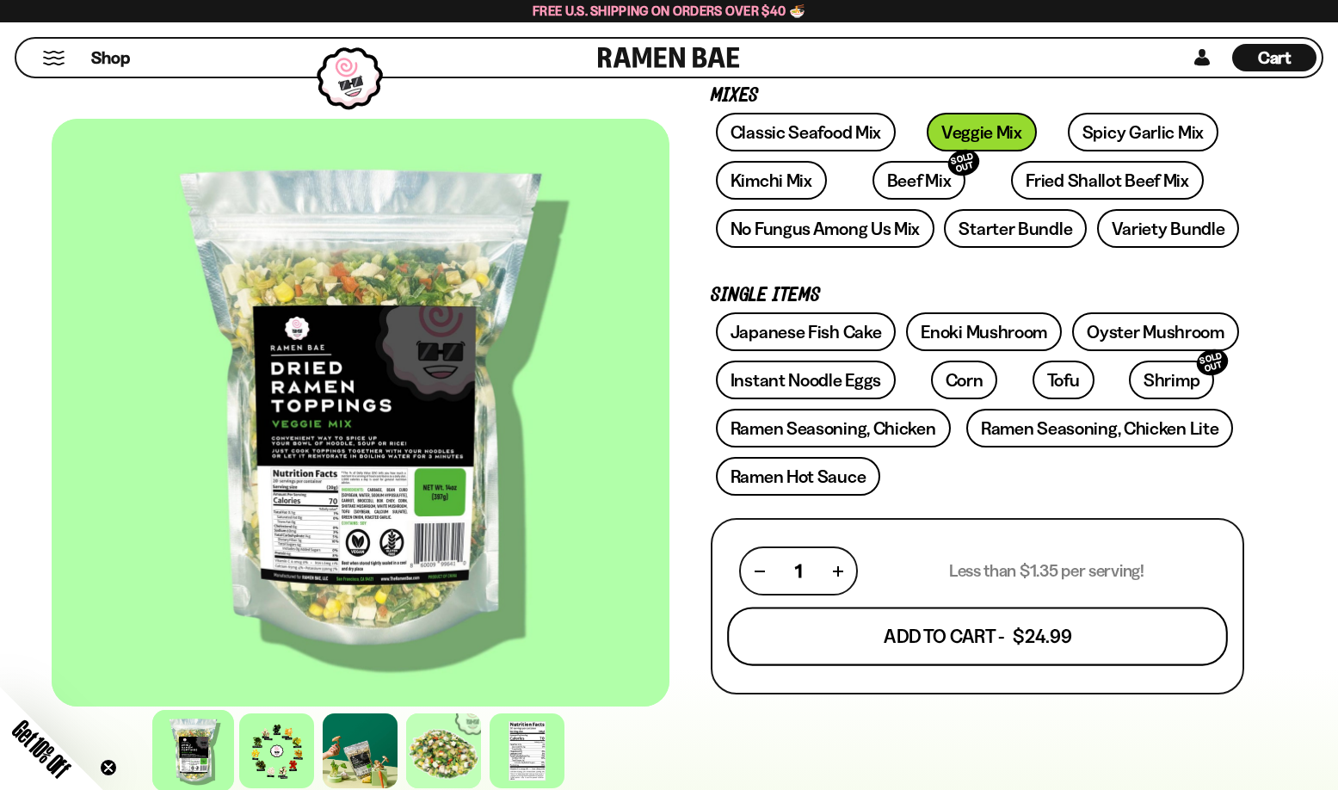
click at [916, 637] on button "Add To Cart - $24.99" at bounding box center [977, 636] width 501 height 59
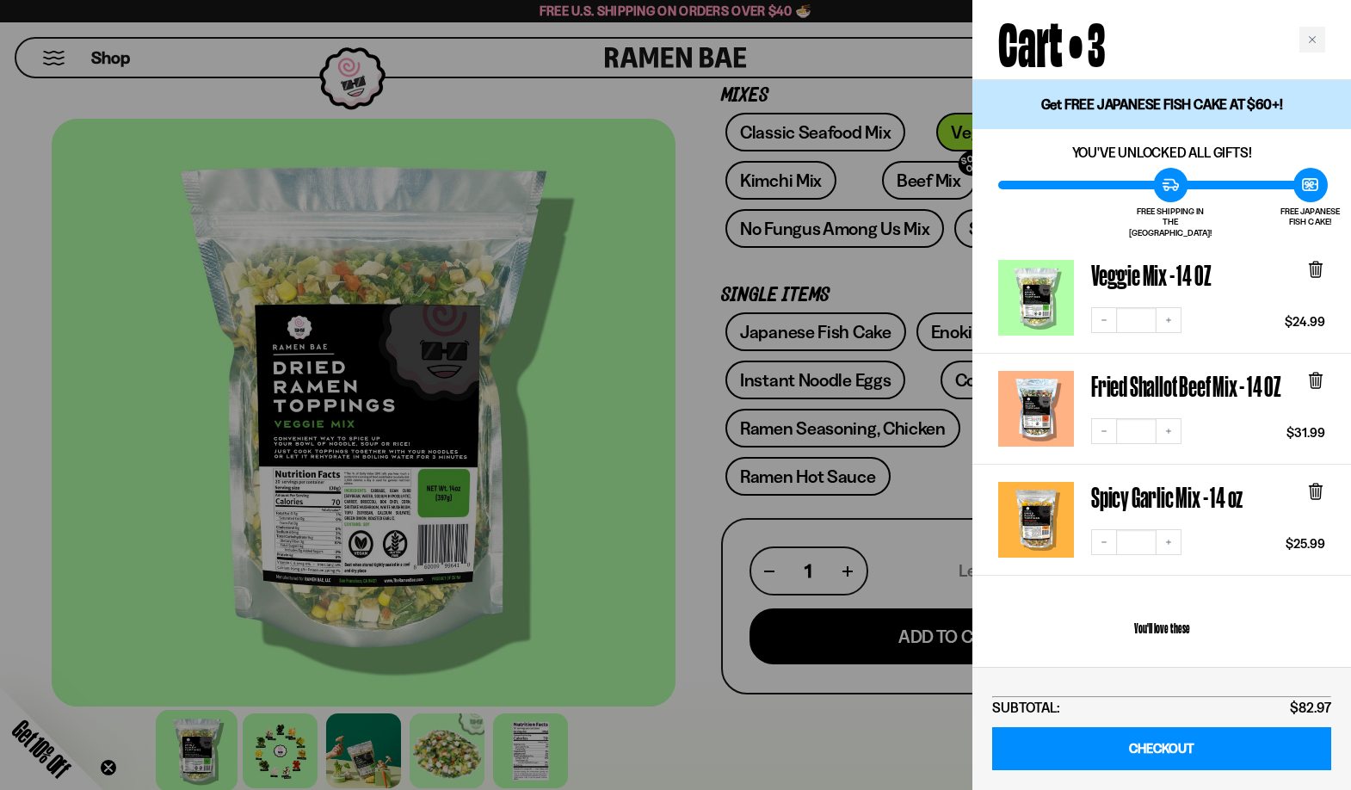
click at [793, 711] on div at bounding box center [675, 395] width 1351 height 790
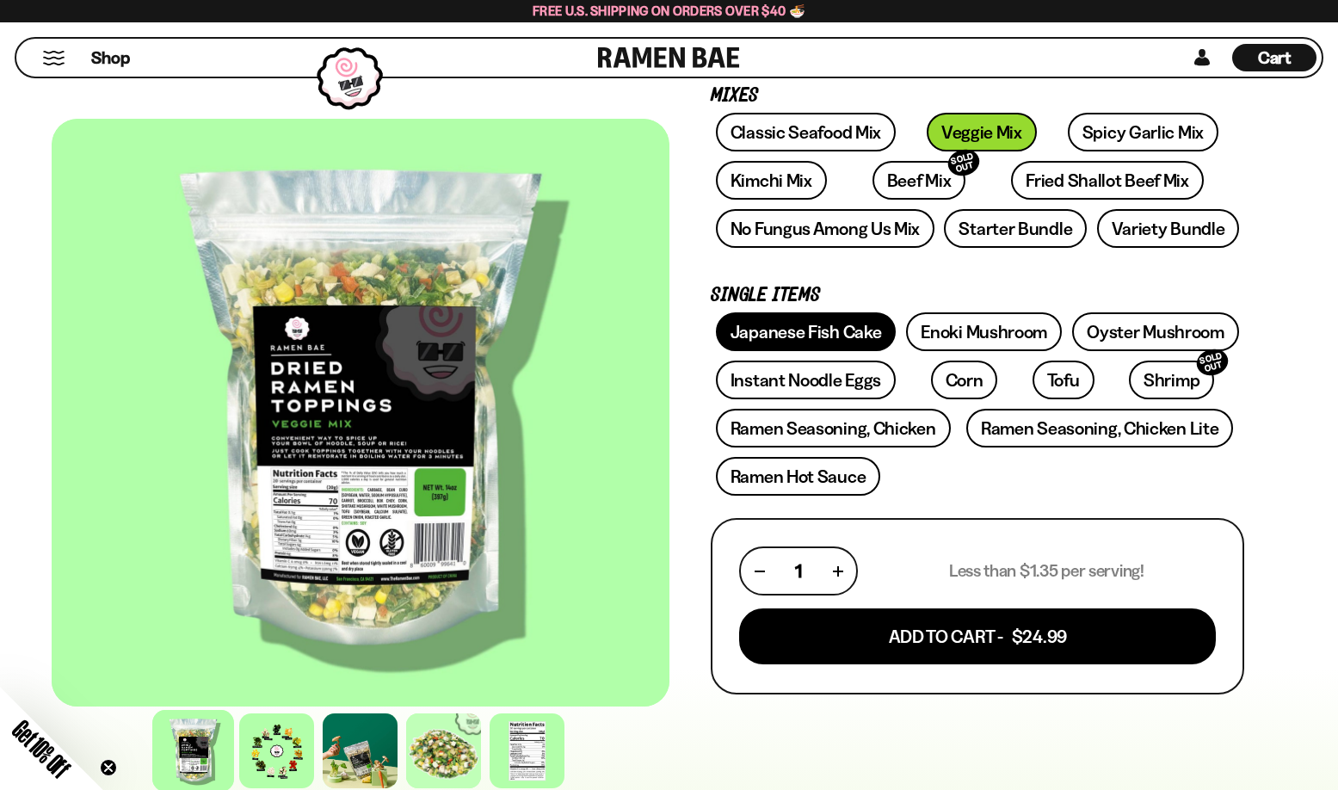
click at [878, 333] on link "Japanese Fish Cake" at bounding box center [806, 331] width 181 height 39
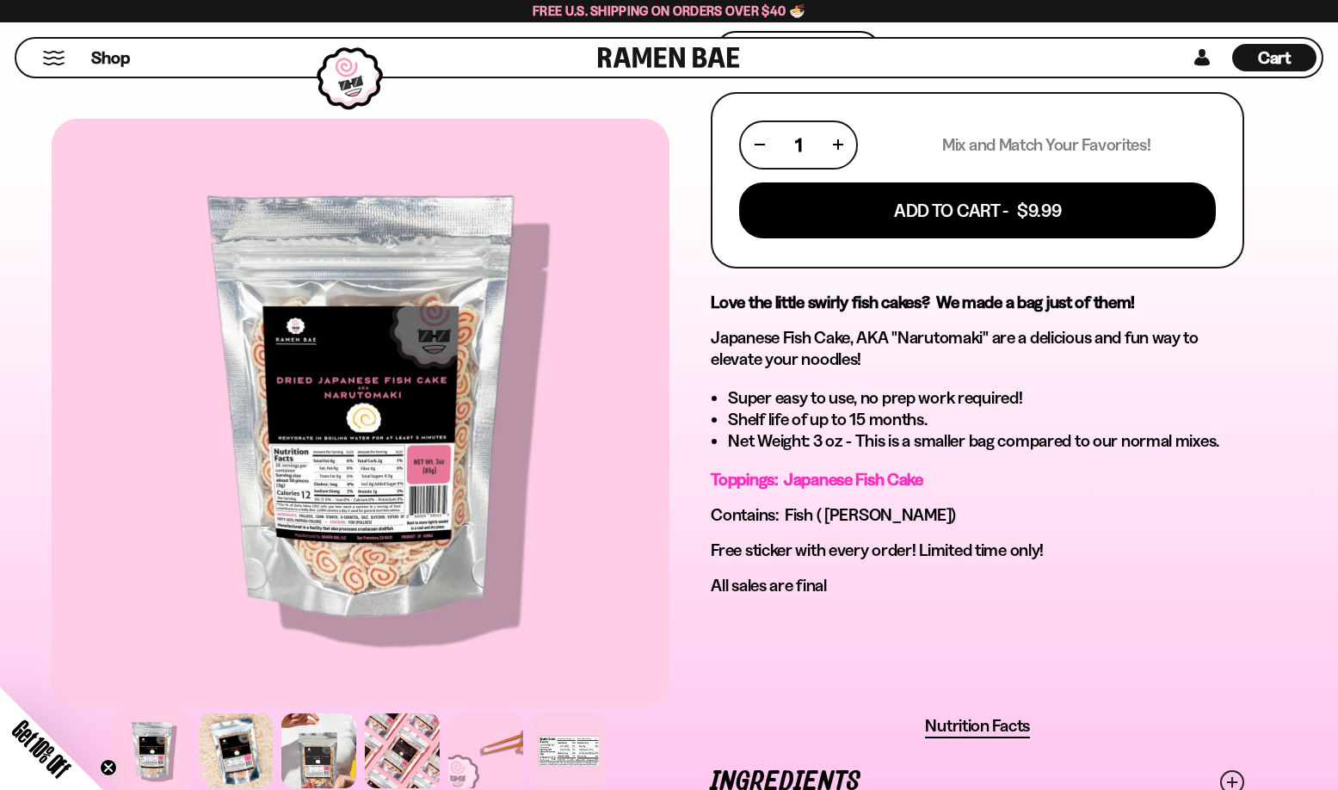
scroll to position [688, 0]
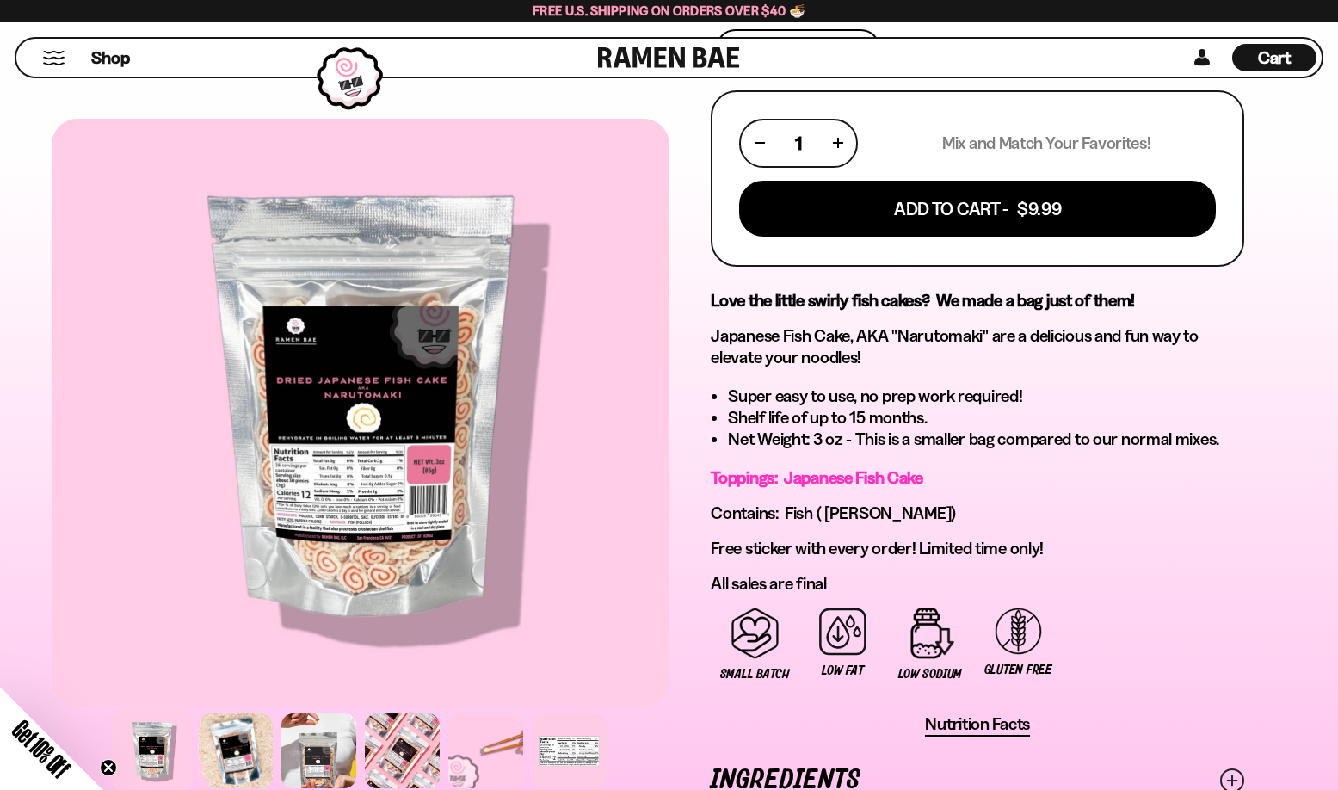
click at [1155, 400] on li "Super easy to use, no prep work required!" at bounding box center [986, 396] width 516 height 22
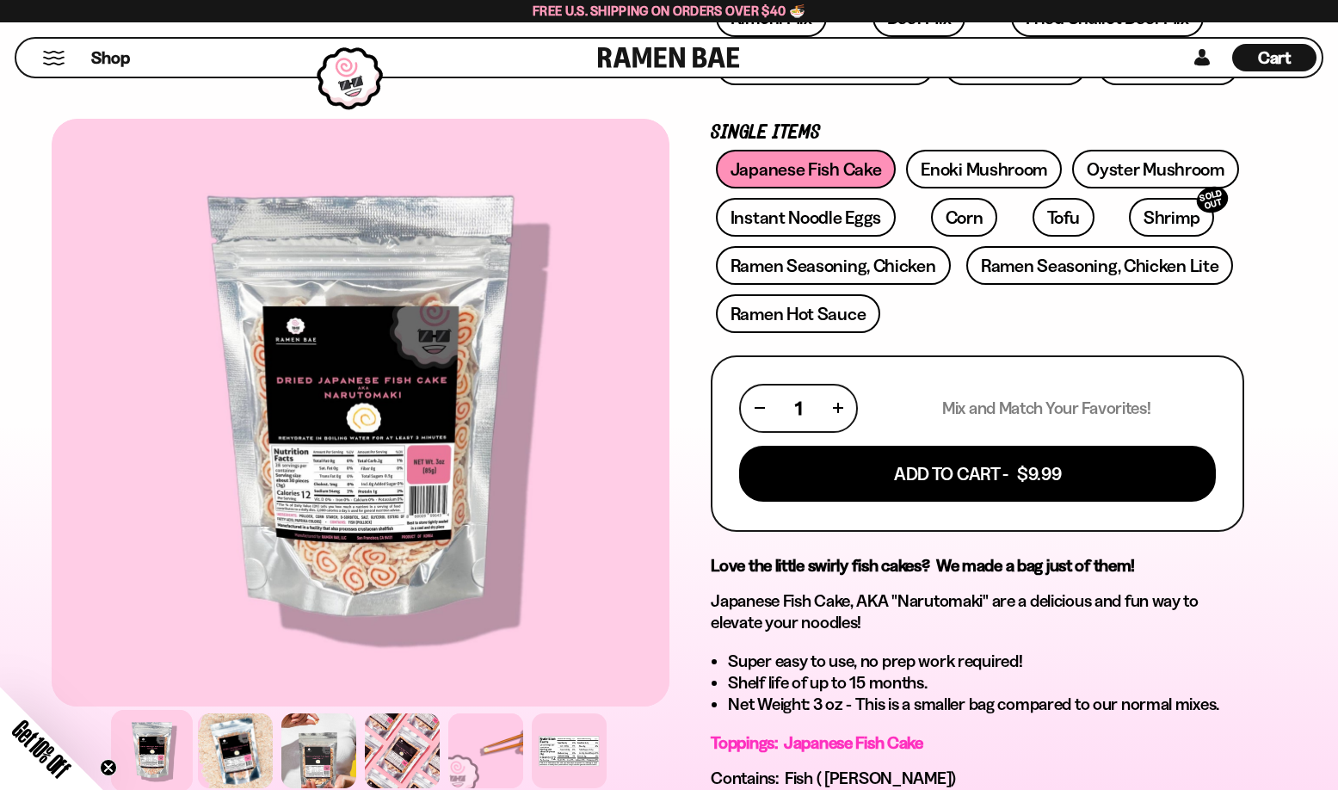
scroll to position [344, 0]
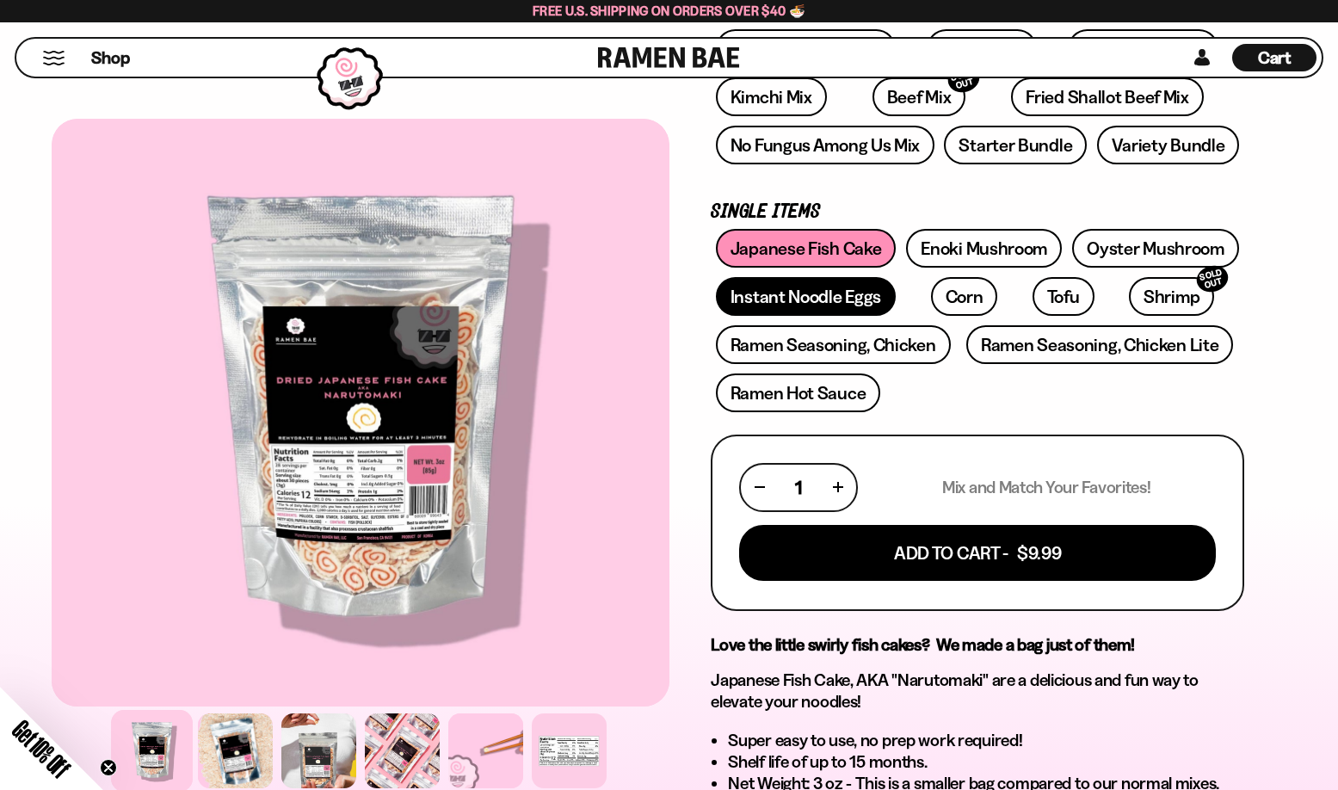
click at [840, 295] on link "Instant Noodle Eggs" at bounding box center [806, 296] width 180 height 39
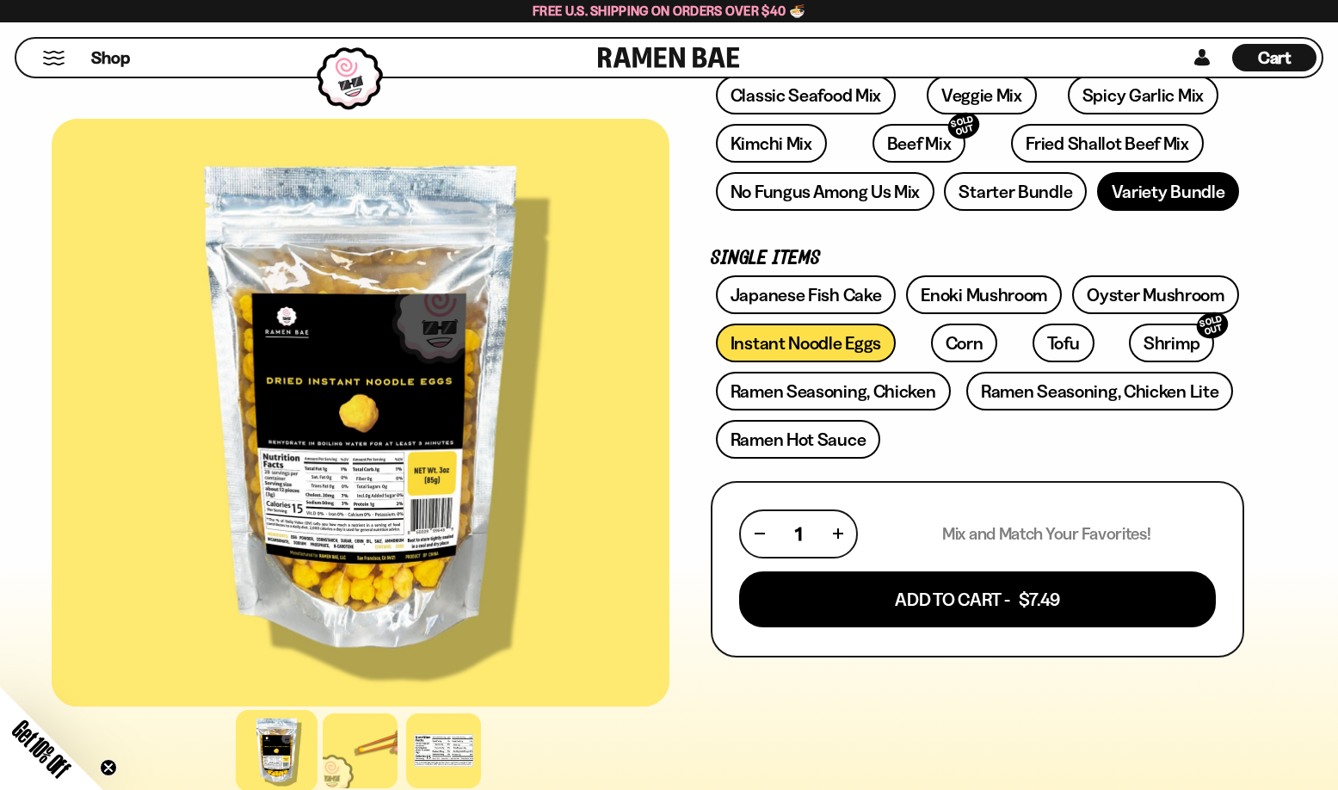
scroll to position [430, 0]
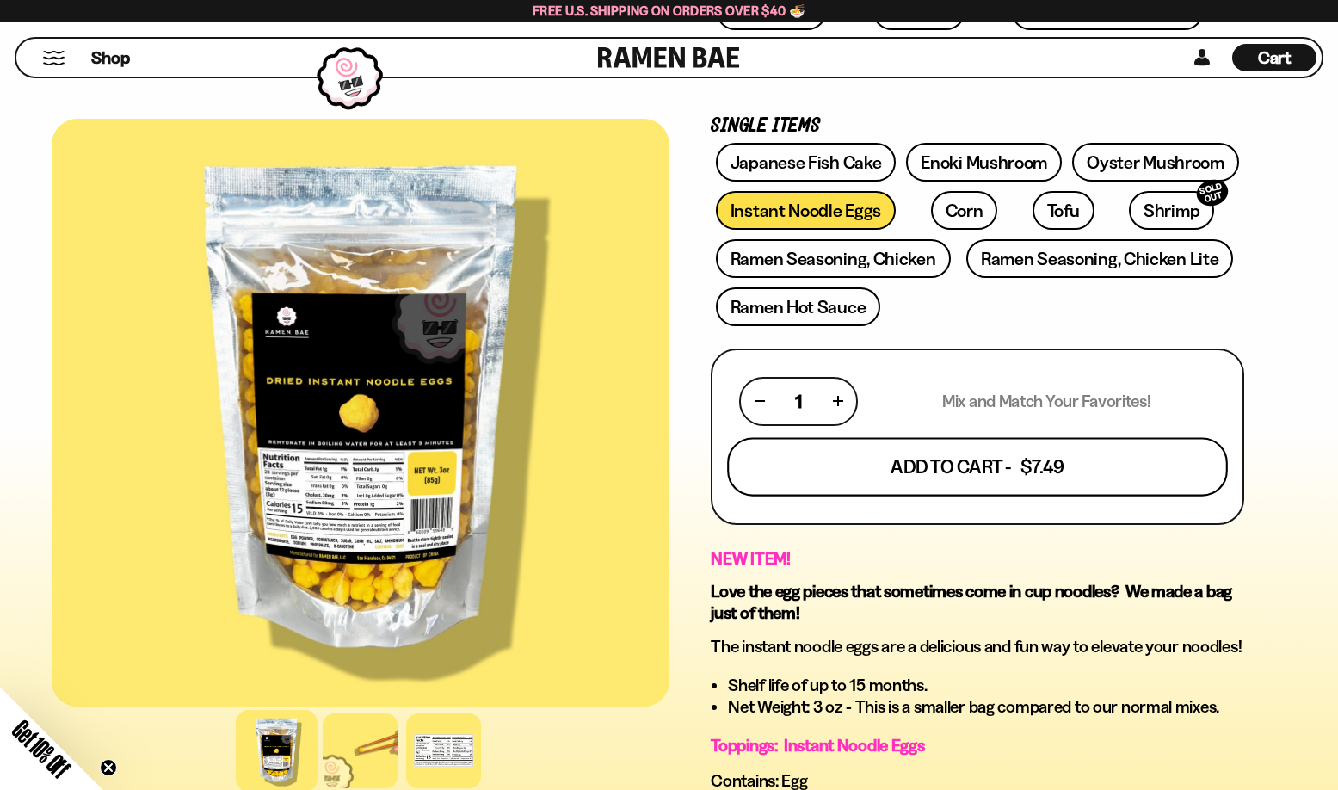
click at [1028, 483] on button "Add To Cart - $7.49" at bounding box center [977, 466] width 501 height 59
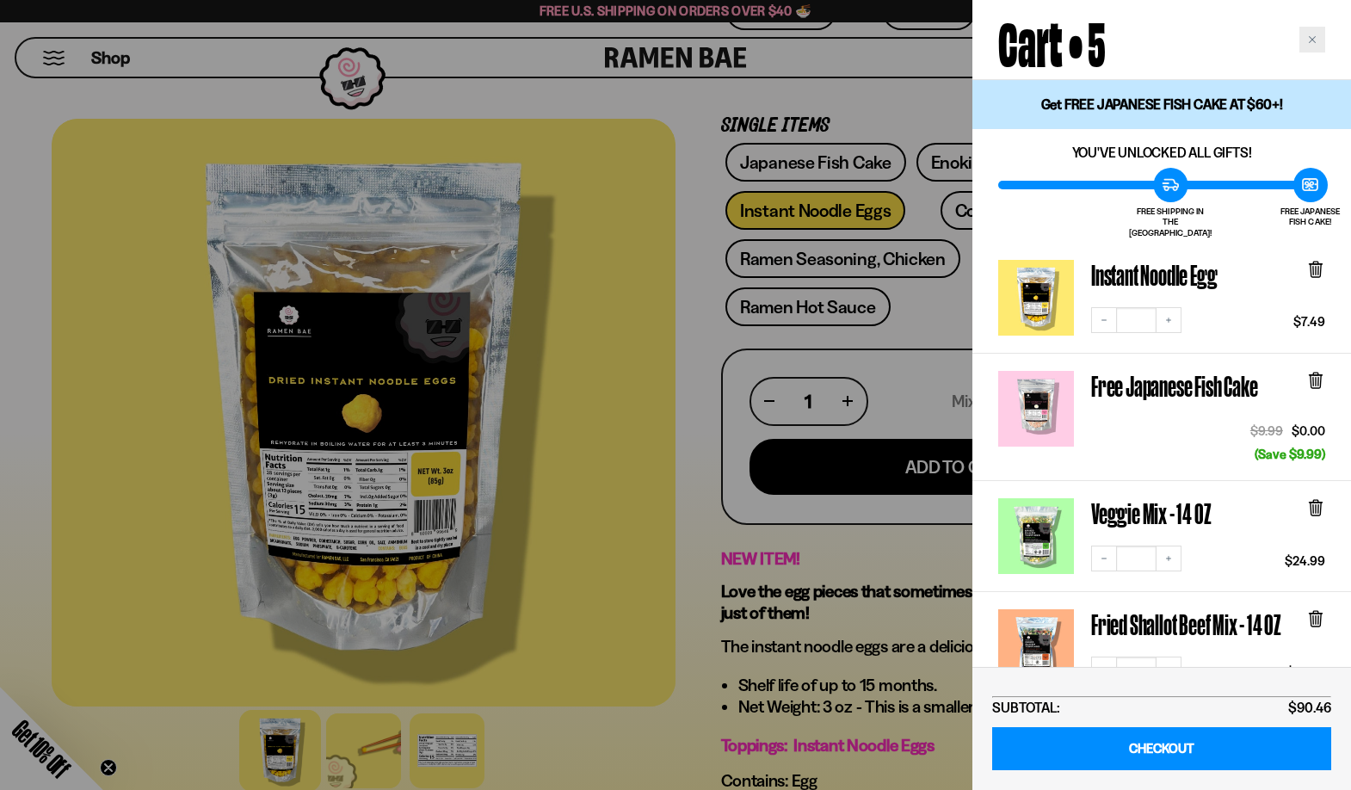
click at [1309, 36] on icon "Close cart" at bounding box center [1312, 39] width 9 height 9
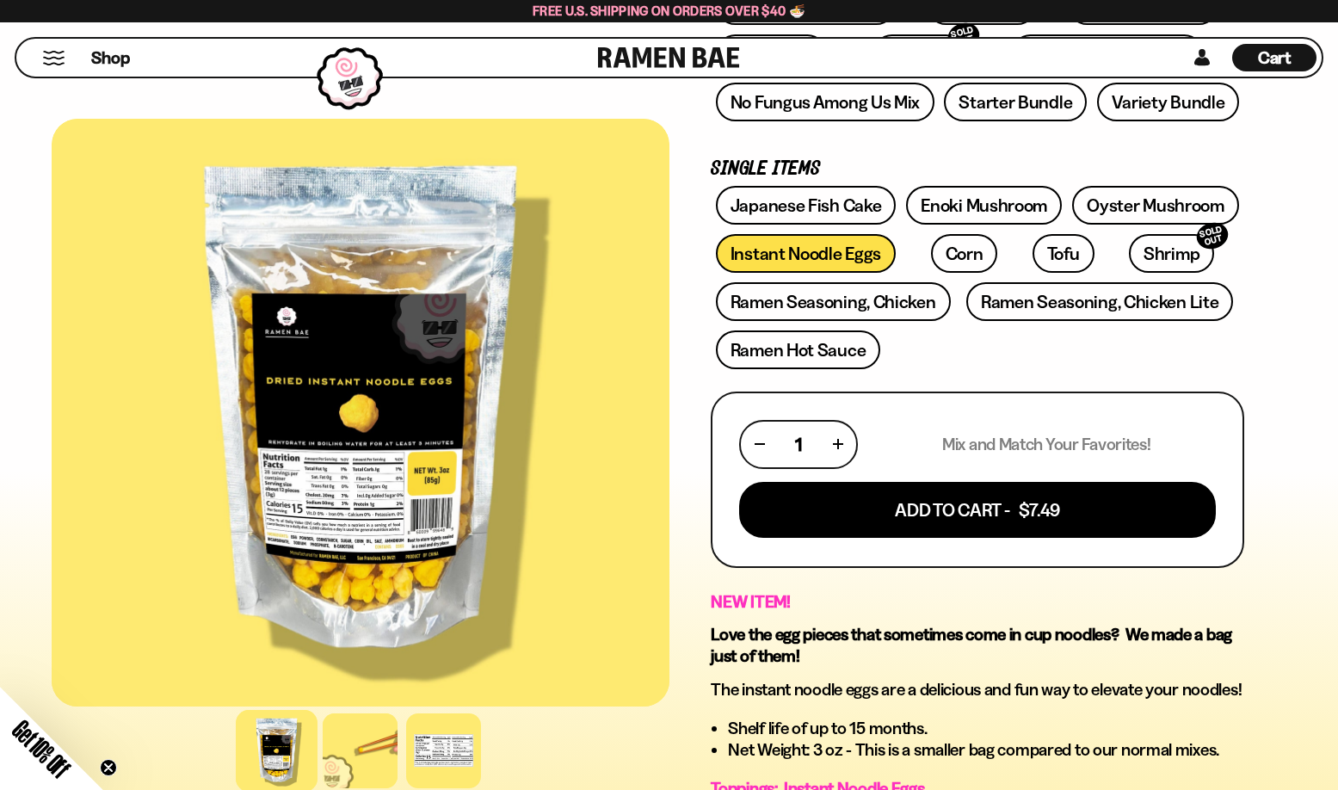
scroll to position [258, 0]
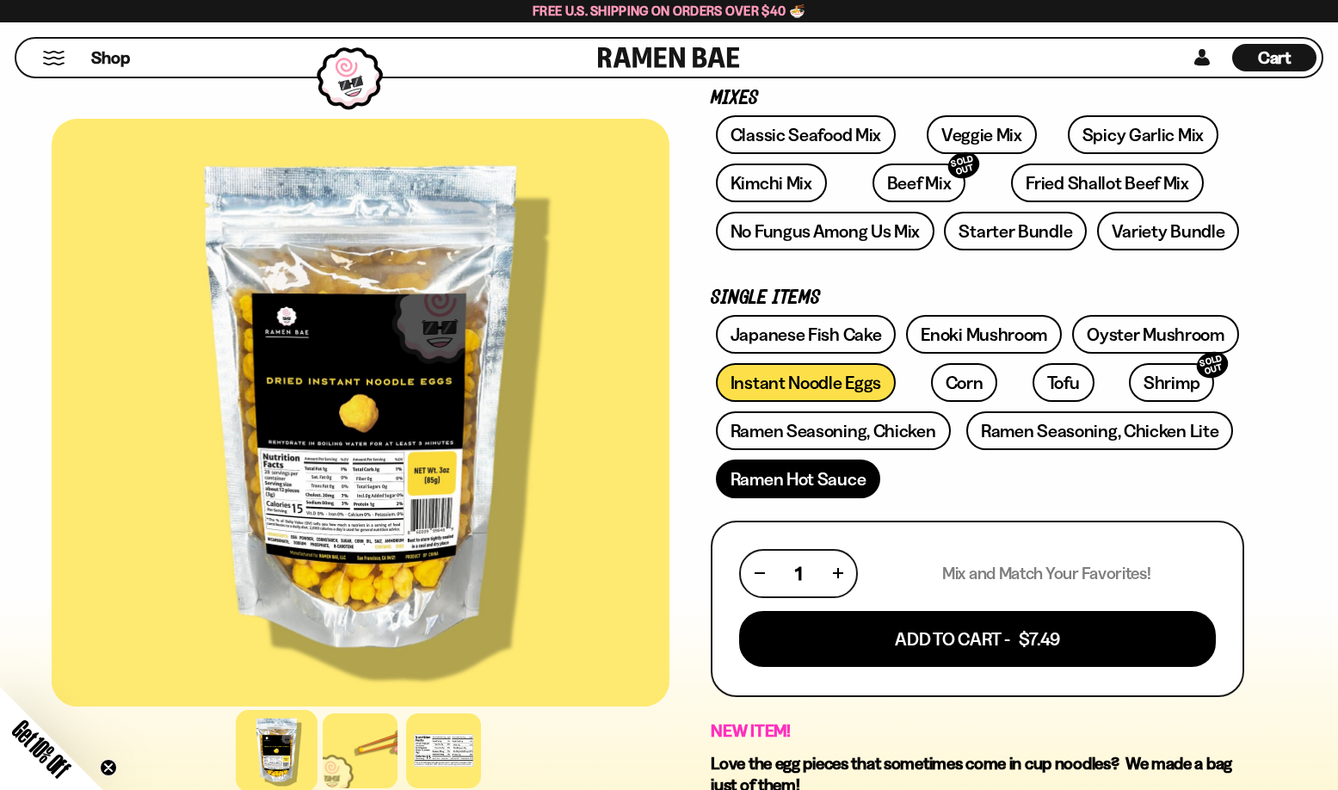
click at [843, 484] on link "Ramen Hot Sauce" at bounding box center [798, 478] width 165 height 39
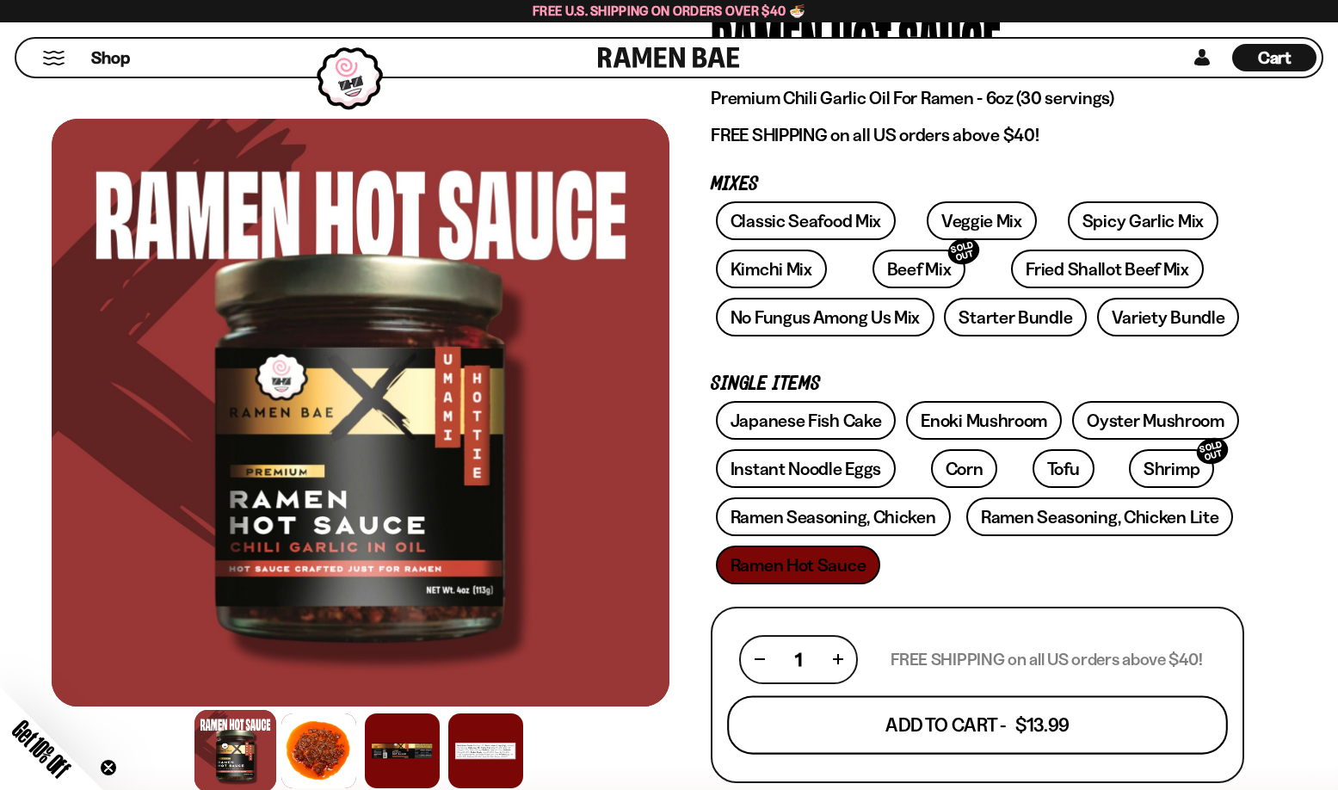
scroll to position [86, 0]
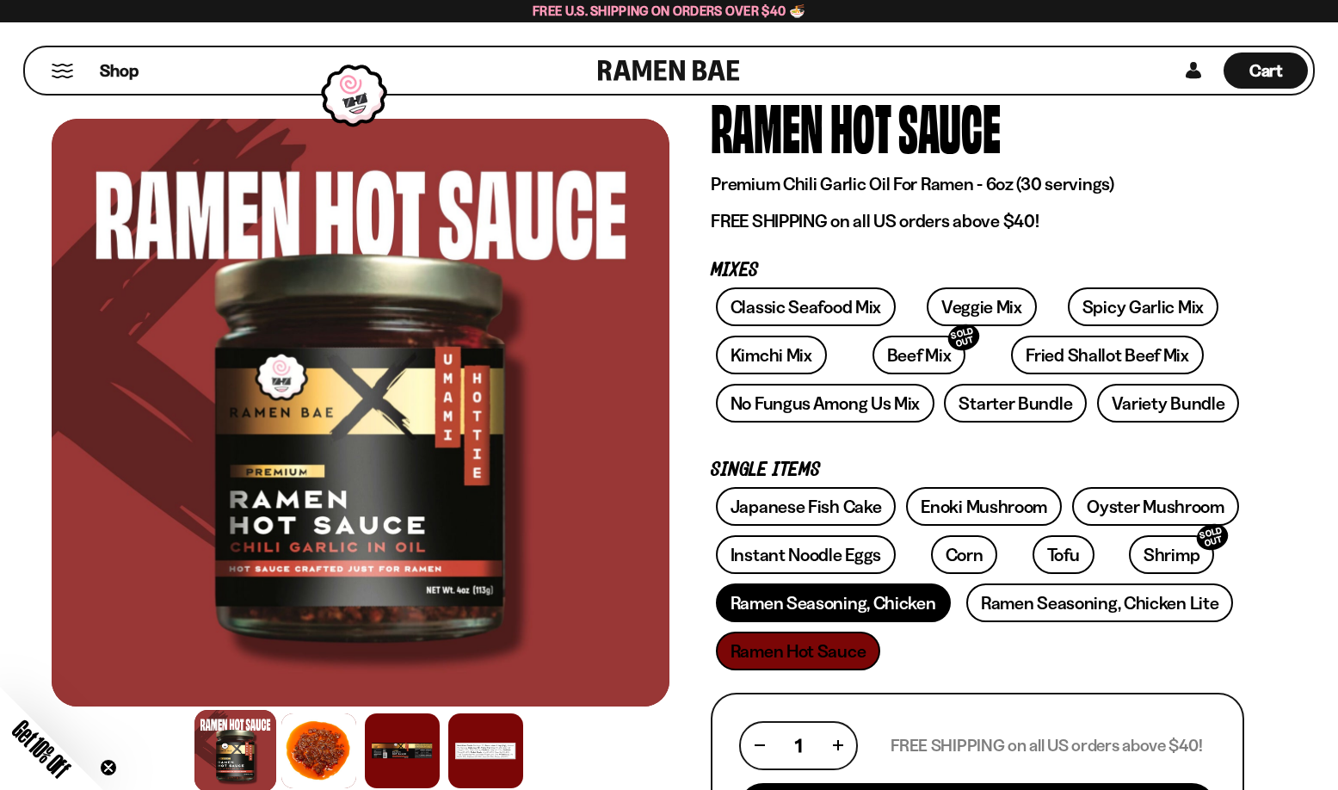
click at [927, 606] on link "Ramen Seasoning, Chicken" at bounding box center [833, 602] width 235 height 39
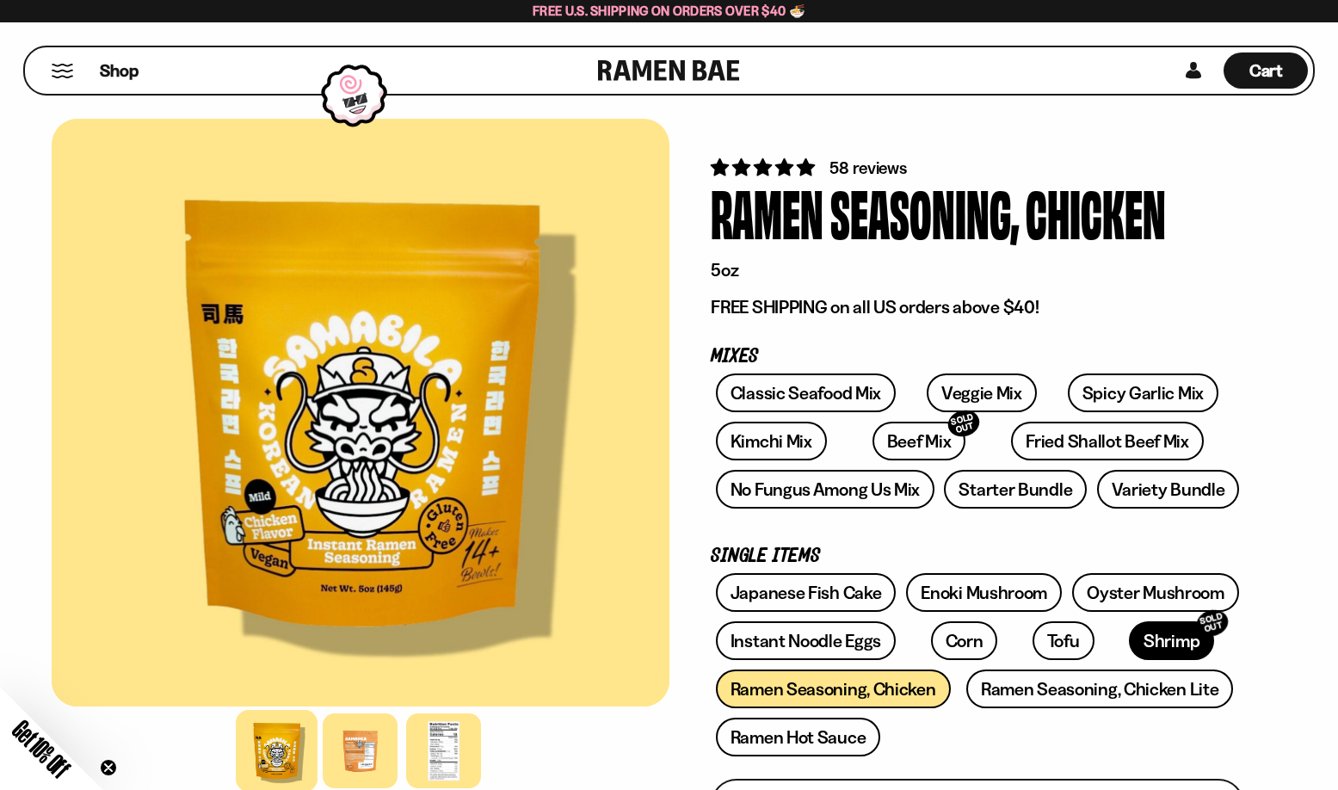
click at [1129, 646] on link "Shrimp SOLD OUT" at bounding box center [1171, 640] width 85 height 39
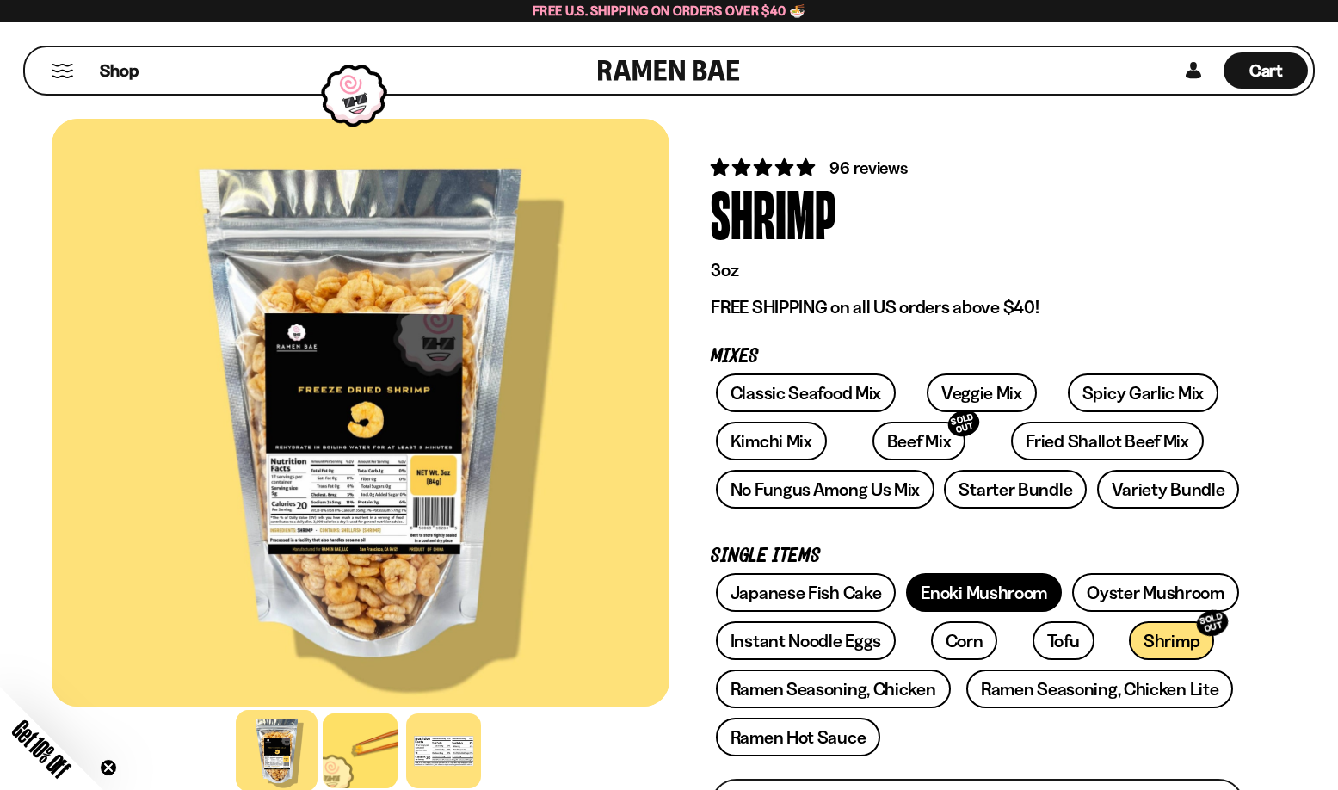
click at [956, 585] on link "Enoki Mushroom" at bounding box center [984, 592] width 156 height 39
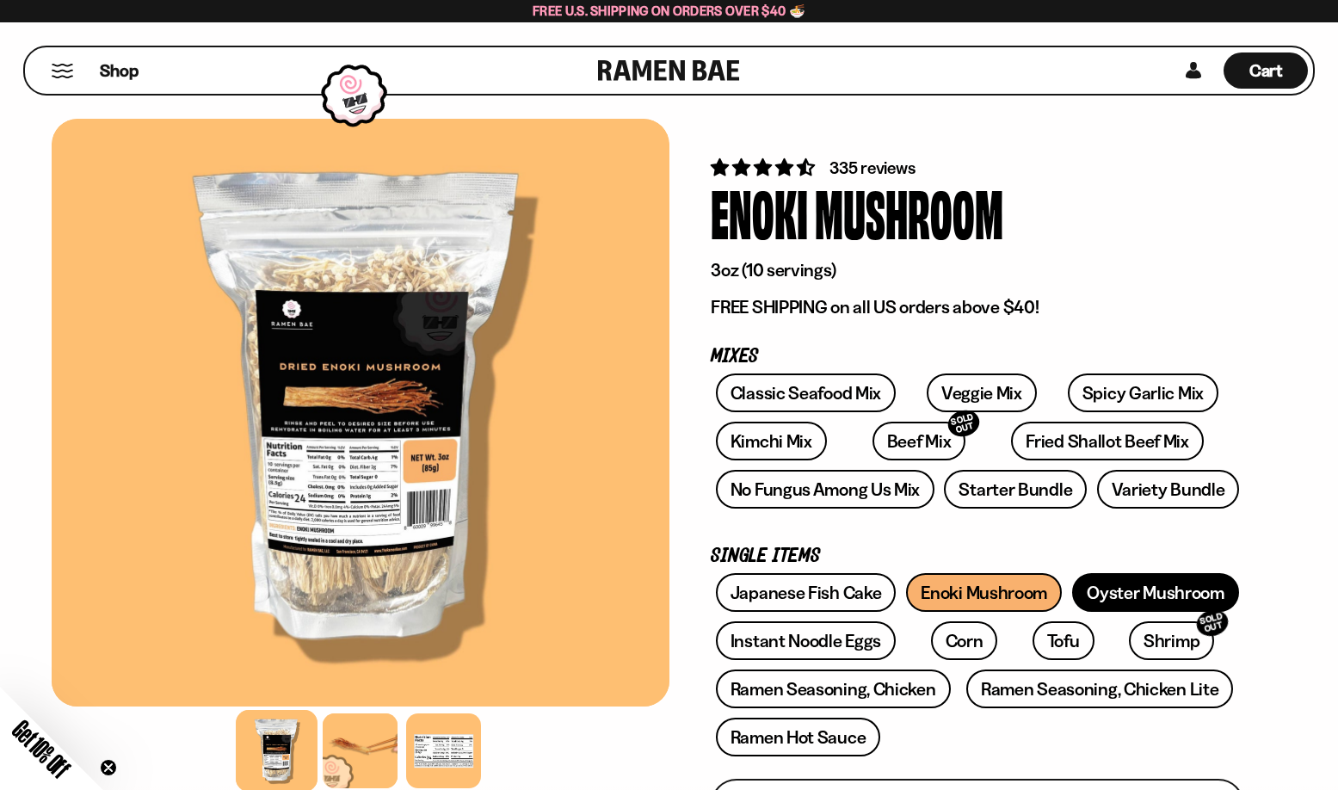
click at [1111, 582] on link "Oyster Mushroom" at bounding box center [1155, 592] width 167 height 39
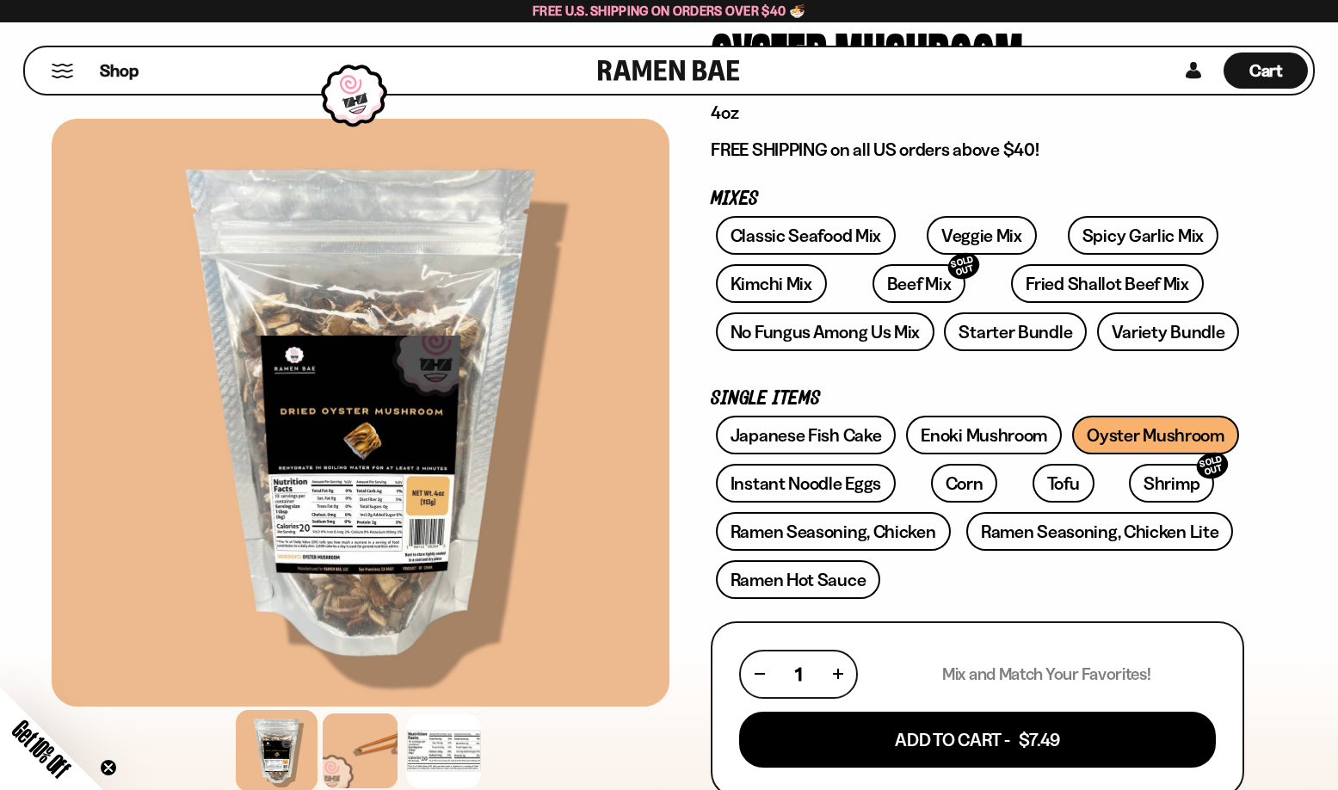
scroll to position [172, 0]
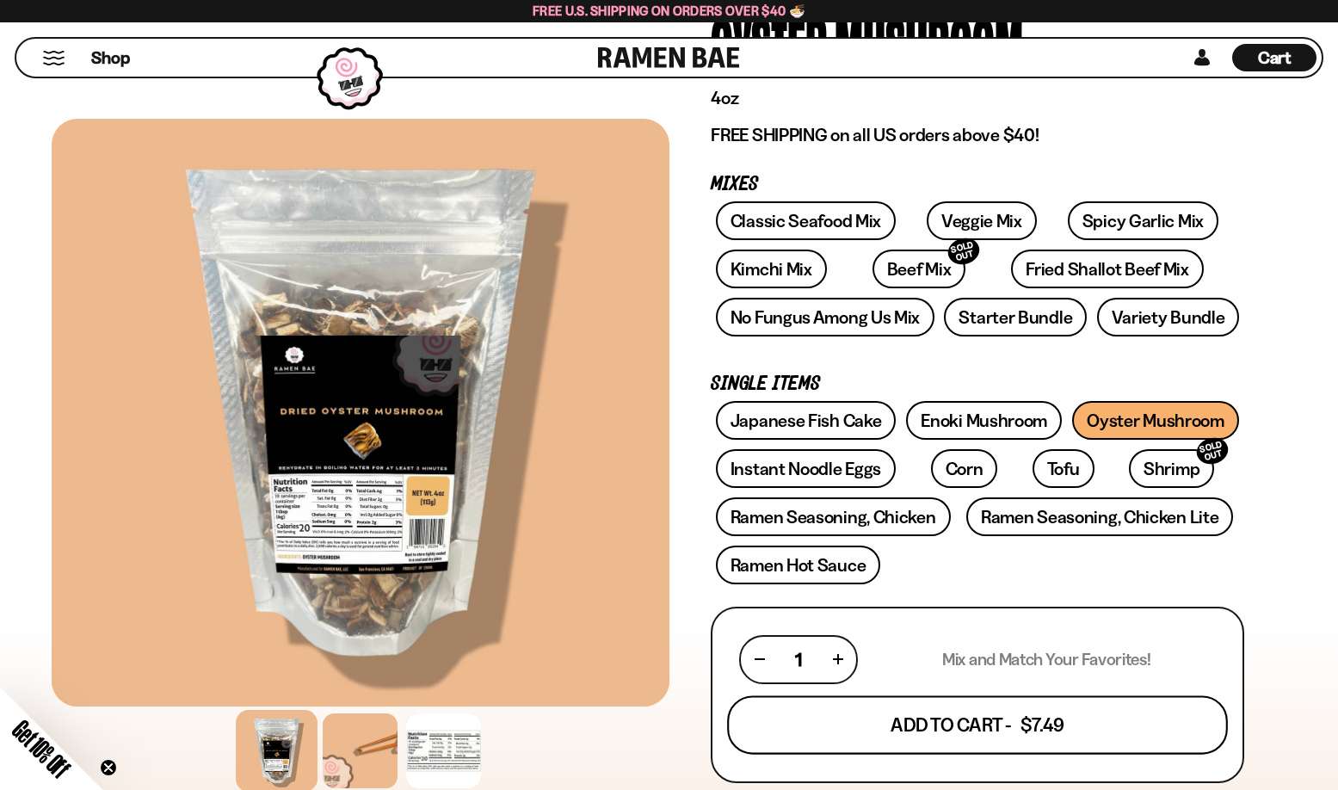
click at [956, 727] on button "Add To Cart - $7.49" at bounding box center [977, 724] width 501 height 59
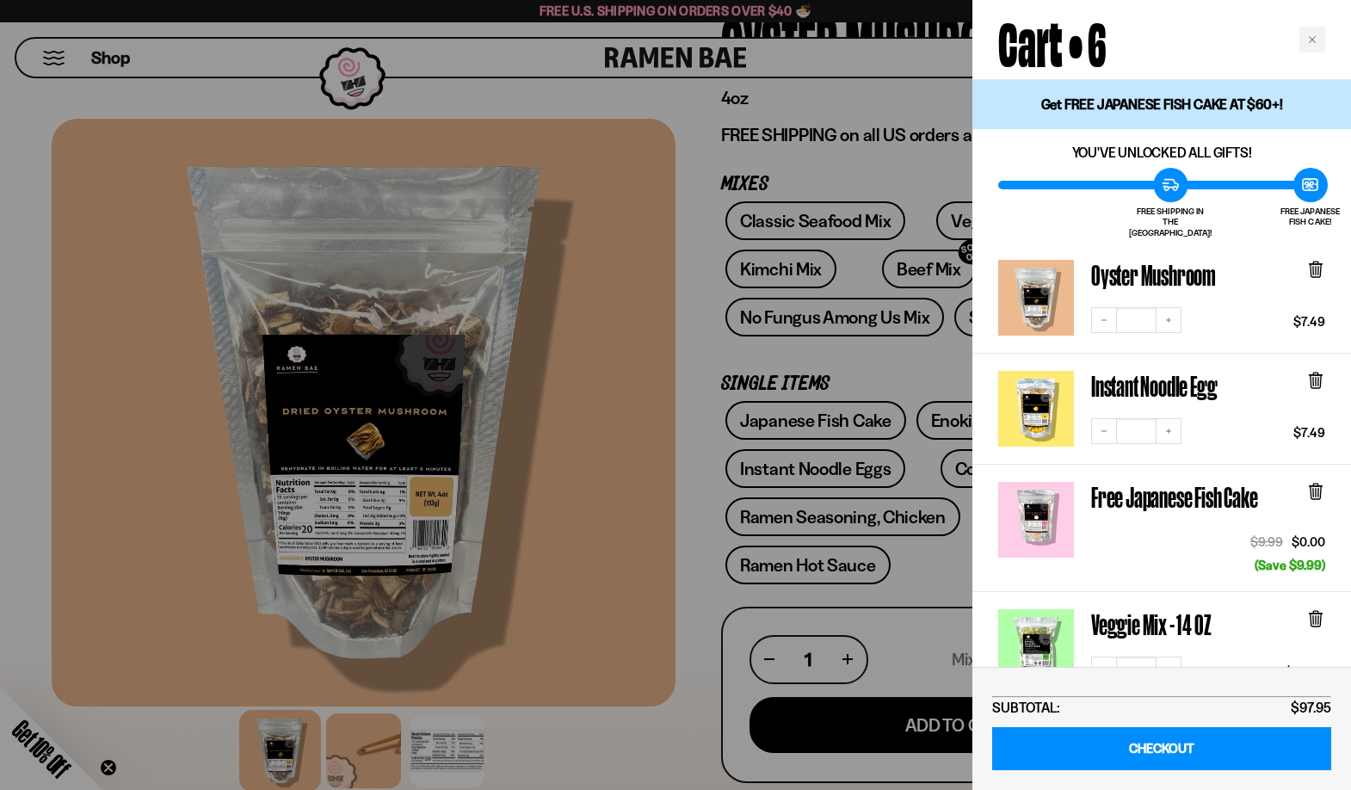
click at [752, 346] on div at bounding box center [675, 395] width 1351 height 790
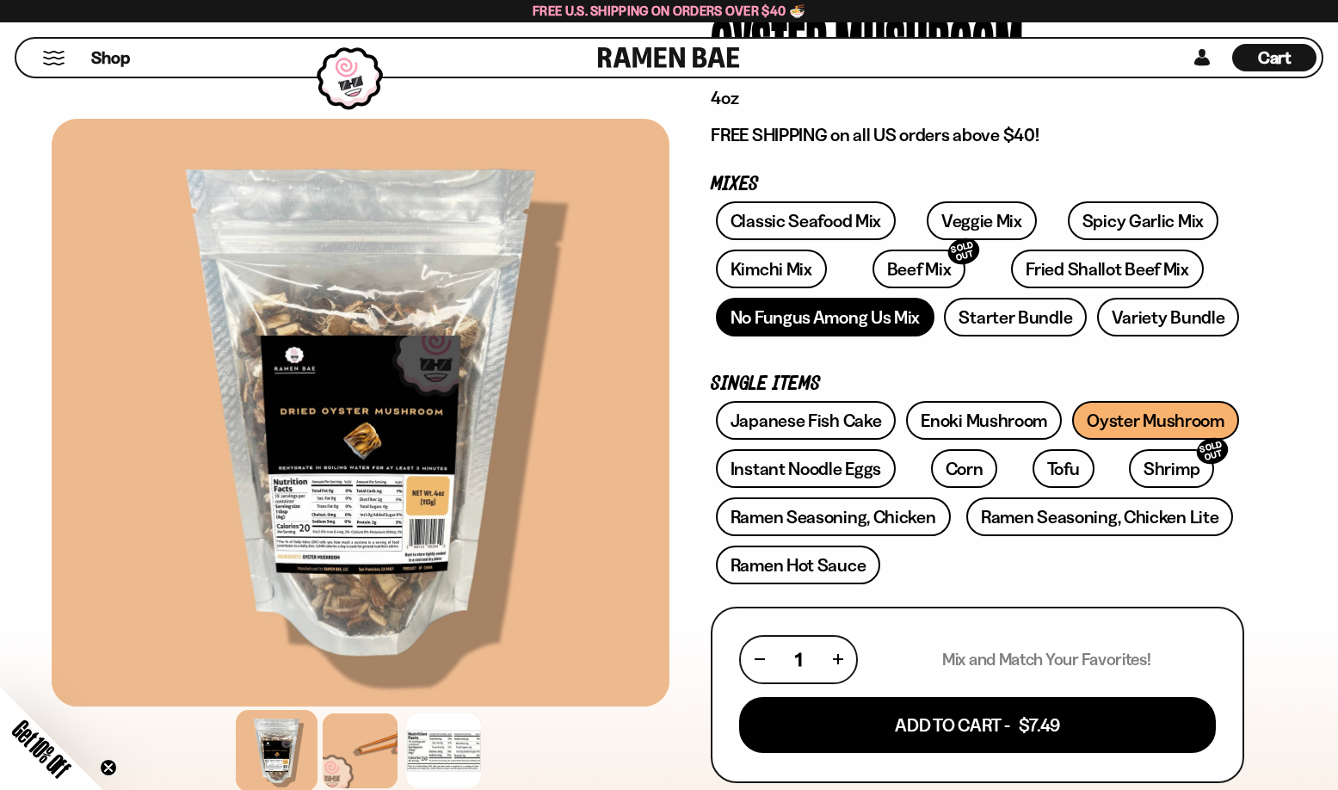
click at [800, 320] on link "No Fungus Among Us Mix" at bounding box center [825, 317] width 219 height 39
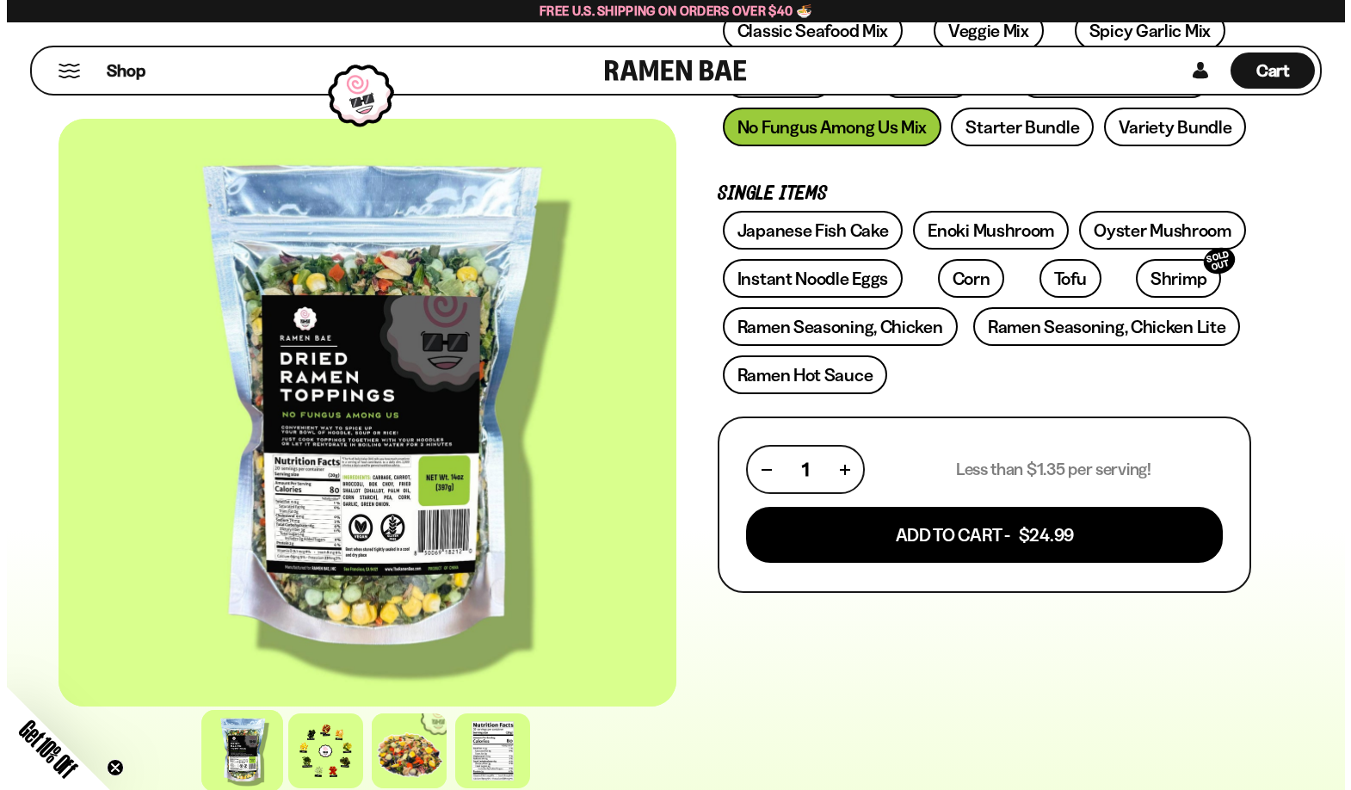
scroll to position [430, 0]
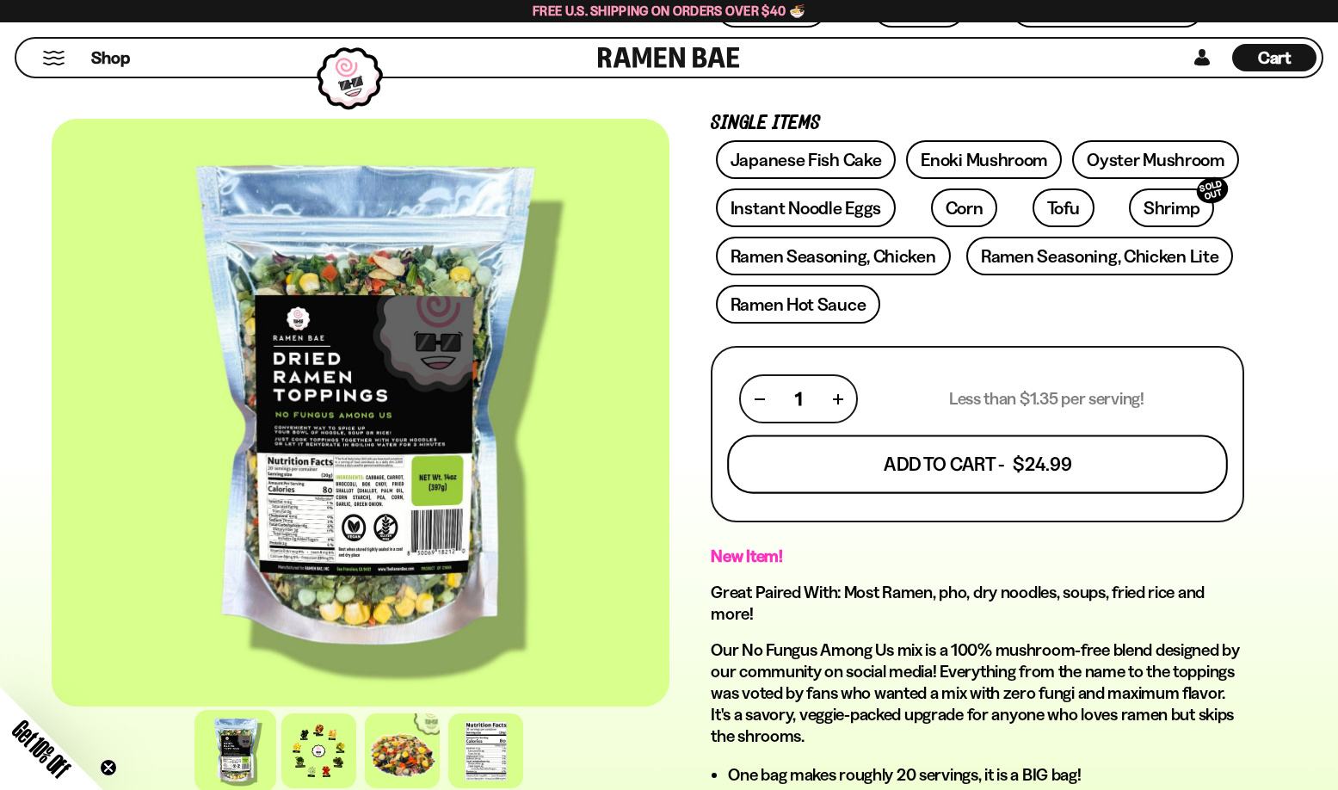
click at [1046, 465] on button "Add To Cart - $24.99" at bounding box center [977, 464] width 501 height 59
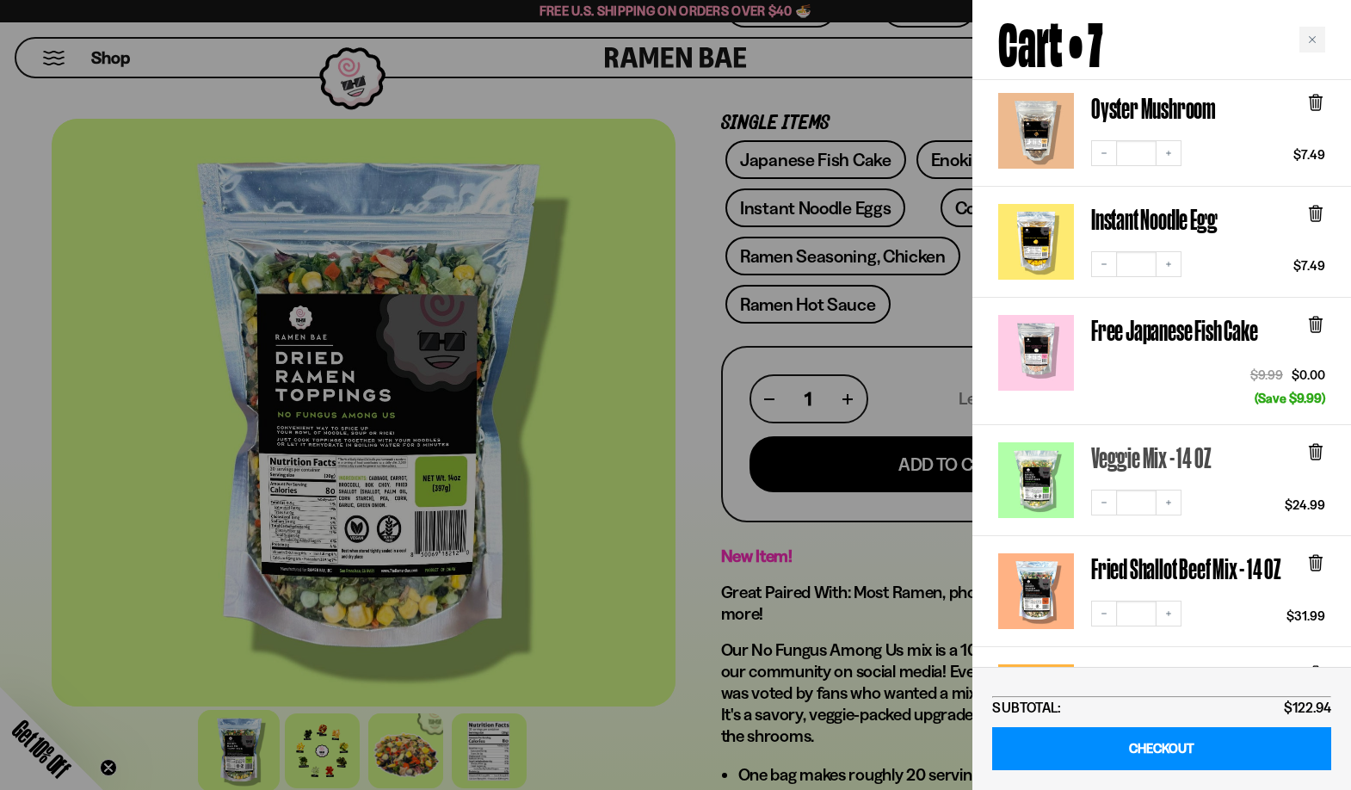
scroll to position [344, 0]
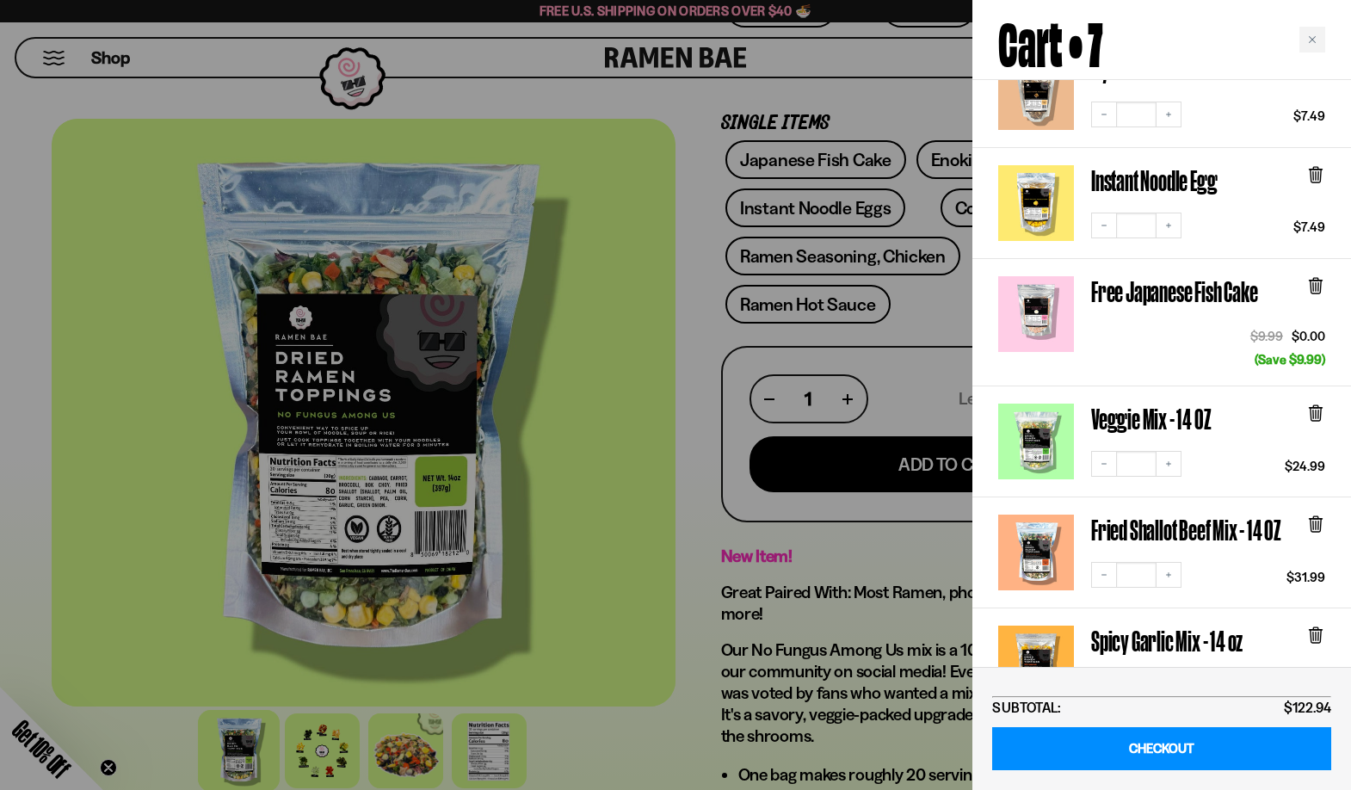
click at [1317, 408] on icon at bounding box center [1315, 414] width 10 height 13
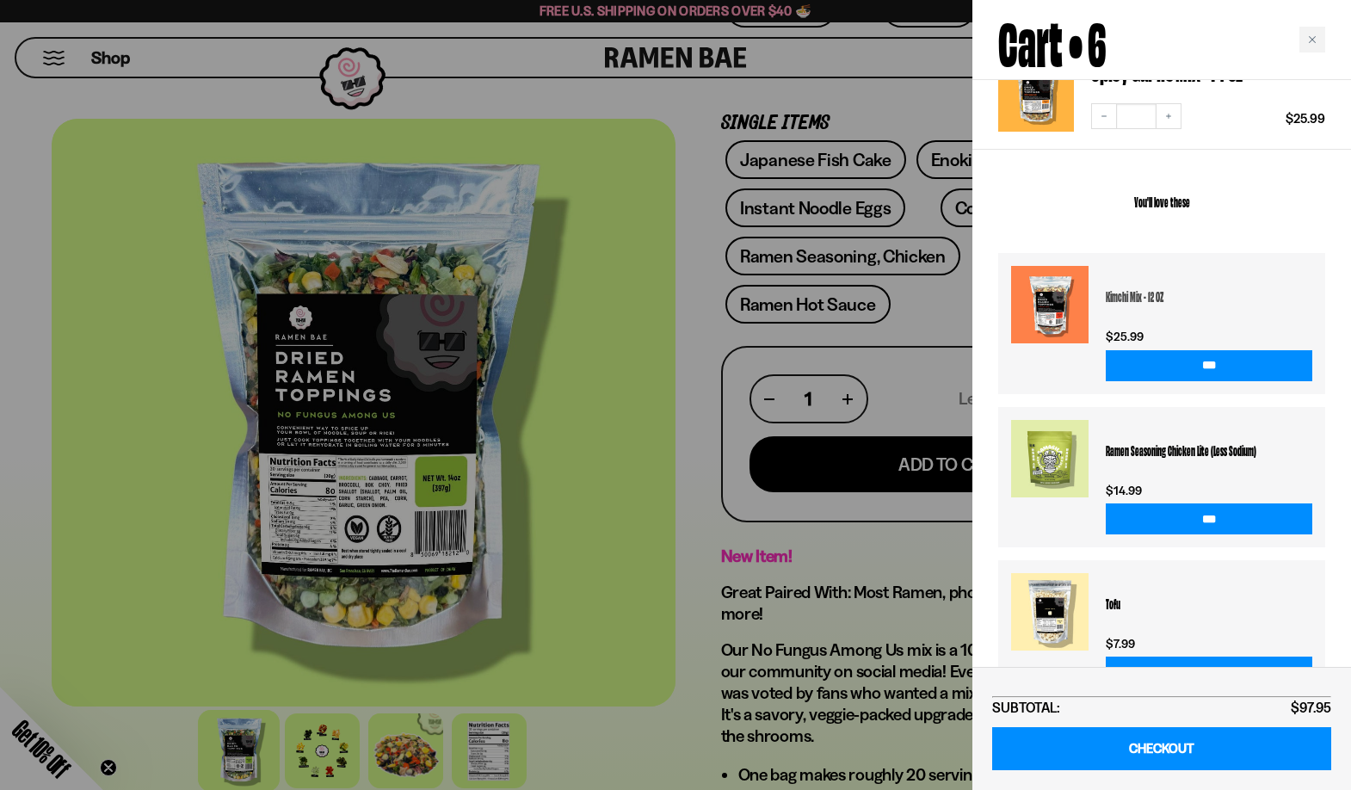
scroll to position [831, 0]
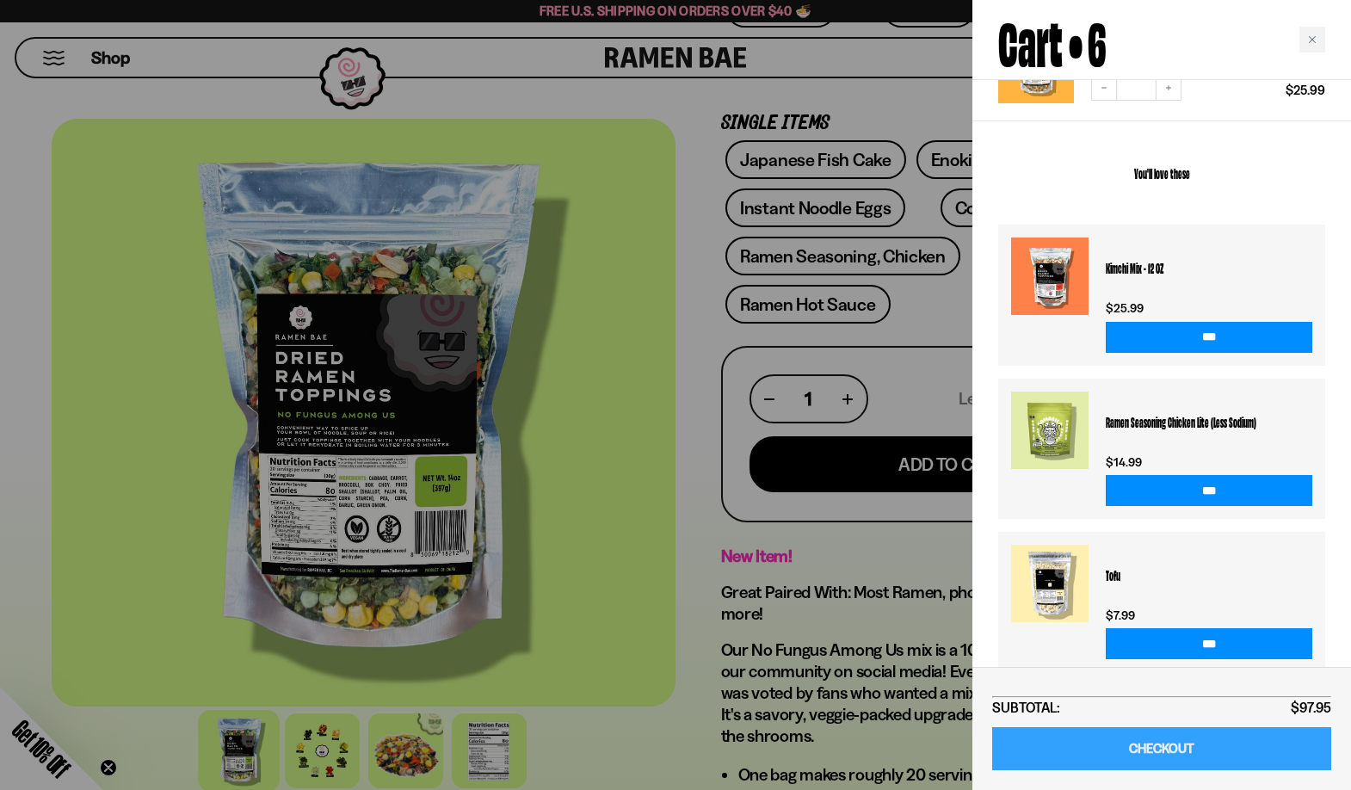
click at [1201, 752] on link "CHECKOUT" at bounding box center [1161, 749] width 339 height 44
